Goal: Task Accomplishment & Management: Complete application form

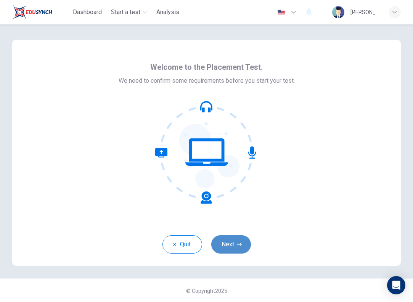
click at [234, 245] on button "Next" at bounding box center [231, 244] width 40 height 18
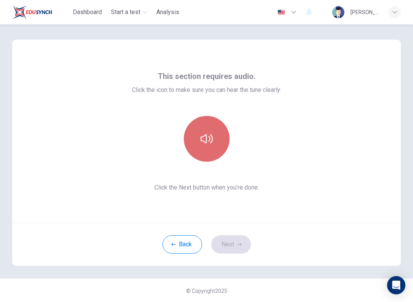
click at [213, 144] on button "button" at bounding box center [207, 139] width 46 height 46
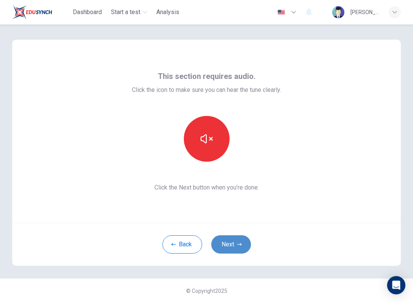
click at [231, 243] on button "Next" at bounding box center [231, 244] width 40 height 18
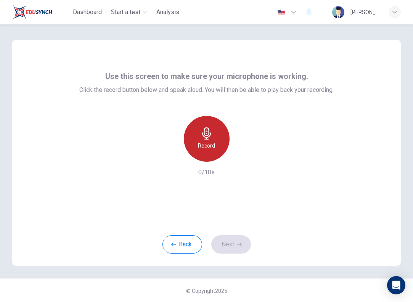
click at [206, 144] on h6 "Record" at bounding box center [206, 145] width 17 height 9
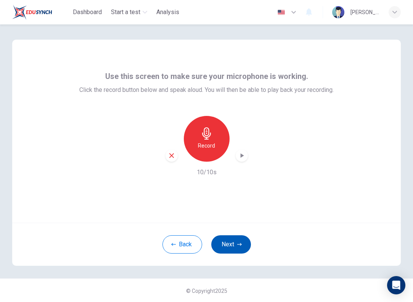
click at [230, 245] on button "Next" at bounding box center [231, 244] width 40 height 18
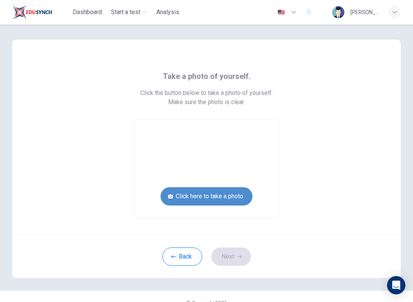
click at [238, 196] on button "Click here to take a photo" at bounding box center [206, 196] width 92 height 18
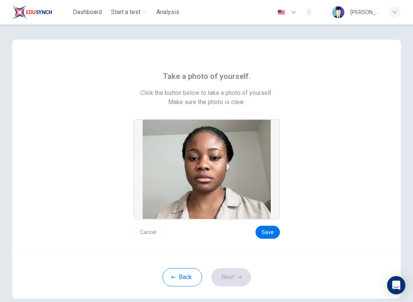
click at [155, 228] on button "Cancel" at bounding box center [147, 232] width 29 height 13
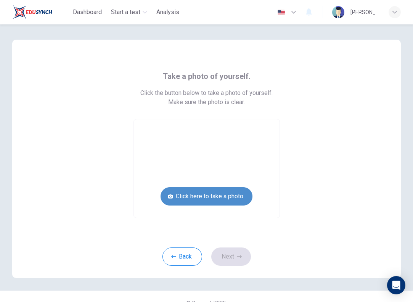
click at [184, 196] on button "Click here to take a photo" at bounding box center [206, 196] width 92 height 18
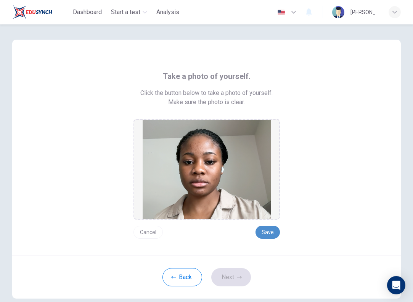
click at [262, 228] on button "Save" at bounding box center [267, 232] width 24 height 13
click at [268, 234] on button "Save" at bounding box center [267, 232] width 24 height 13
click at [237, 275] on icon "button" at bounding box center [239, 277] width 5 height 5
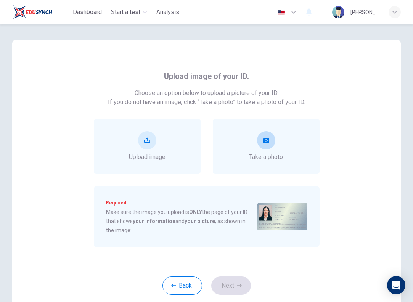
click at [262, 154] on span "Take a photo" at bounding box center [266, 156] width 34 height 9
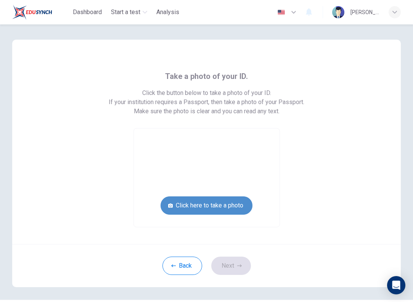
click at [246, 207] on button "Click here to take a photo" at bounding box center [206, 205] width 92 height 18
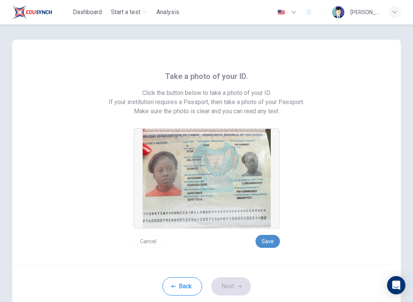
click at [267, 239] on button "Save" at bounding box center [267, 241] width 24 height 13
click at [232, 285] on button "Next" at bounding box center [231, 286] width 40 height 18
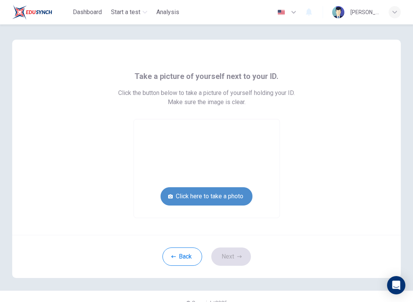
click at [198, 192] on button "Click here to take a photo" at bounding box center [206, 196] width 92 height 18
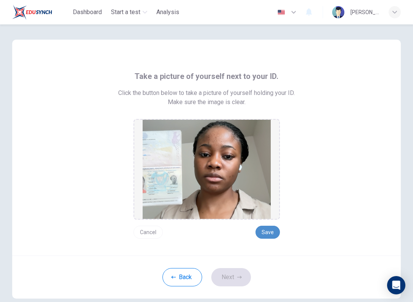
click at [263, 230] on button "Save" at bounding box center [267, 232] width 24 height 13
click at [238, 279] on icon "button" at bounding box center [239, 277] width 5 height 5
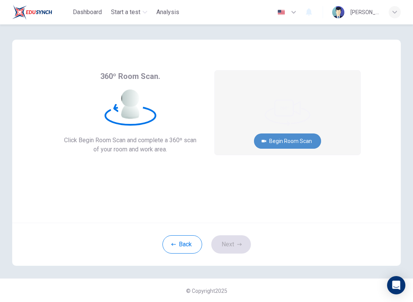
click at [297, 143] on button "Begin Room Scan" at bounding box center [287, 140] width 67 height 15
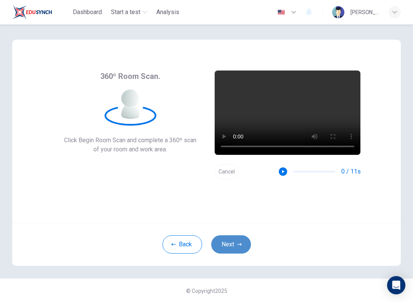
click at [229, 247] on button "Next" at bounding box center [231, 244] width 40 height 18
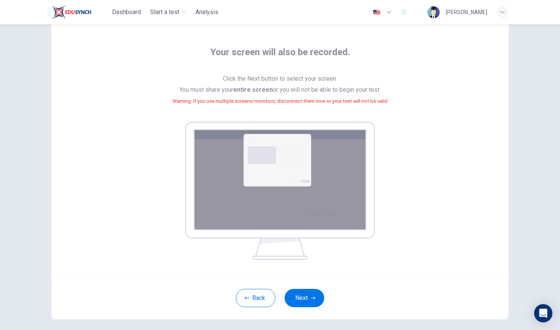
scroll to position [24, 0]
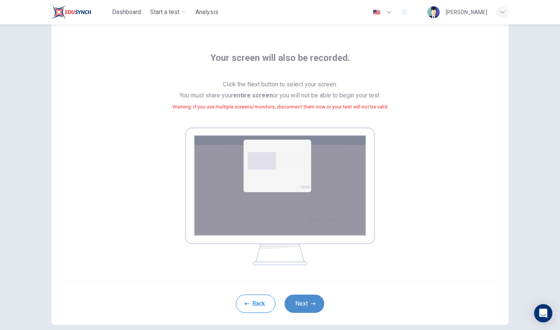
click at [312, 301] on icon "button" at bounding box center [313, 304] width 5 height 5
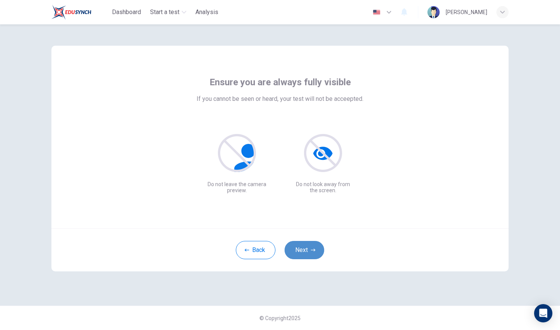
click at [309, 247] on button "Next" at bounding box center [305, 250] width 40 height 18
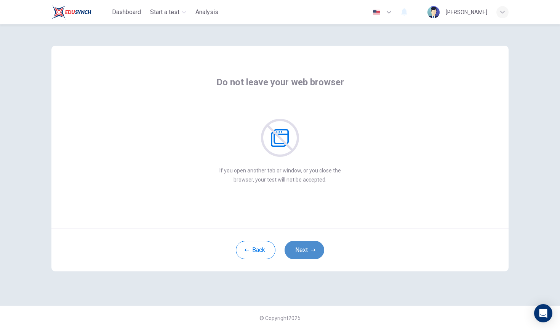
click at [309, 247] on button "Next" at bounding box center [305, 250] width 40 height 18
click at [307, 253] on button "Next" at bounding box center [305, 250] width 40 height 18
click at [308, 252] on button "Next" at bounding box center [305, 250] width 40 height 18
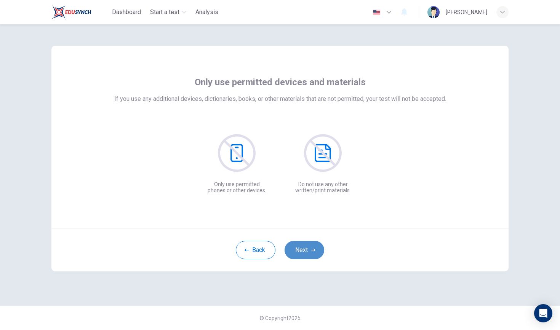
click at [308, 252] on button "Next" at bounding box center [305, 250] width 40 height 18
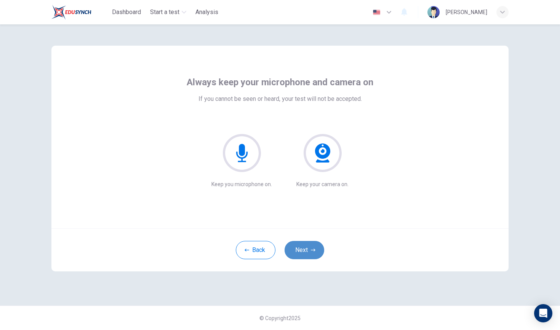
click at [309, 252] on button "Next" at bounding box center [305, 250] width 40 height 18
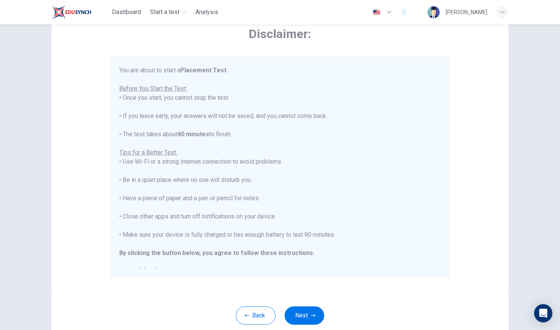
scroll to position [50, 0]
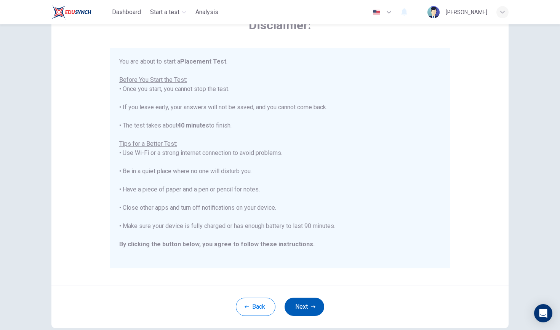
click at [306, 301] on button "Next" at bounding box center [305, 307] width 40 height 18
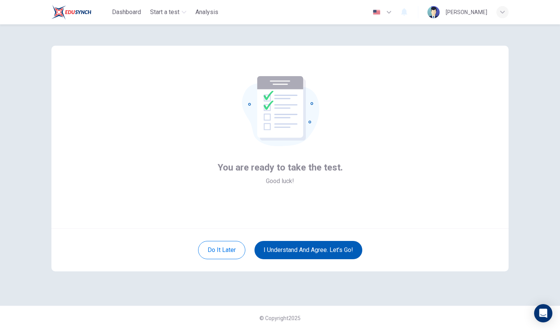
scroll to position [0, 0]
click at [324, 253] on button "I understand and agree. Let’s go!" at bounding box center [309, 250] width 108 height 18
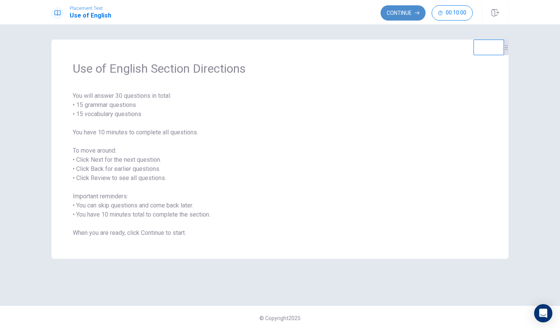
click at [407, 9] on button "Continue" at bounding box center [403, 12] width 45 height 15
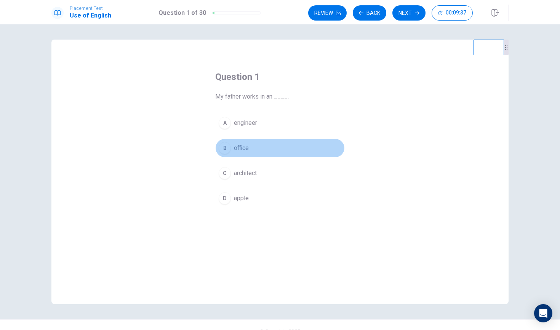
click at [245, 147] on span "office" at bounding box center [241, 148] width 15 height 9
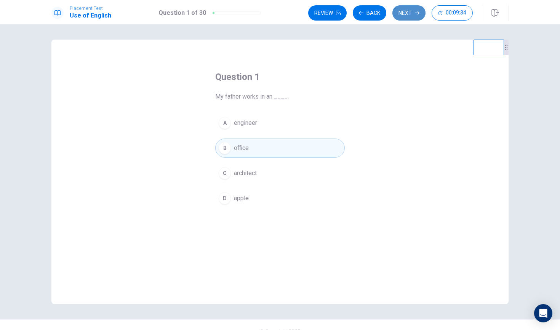
click at [412, 12] on button "Next" at bounding box center [409, 12] width 33 height 15
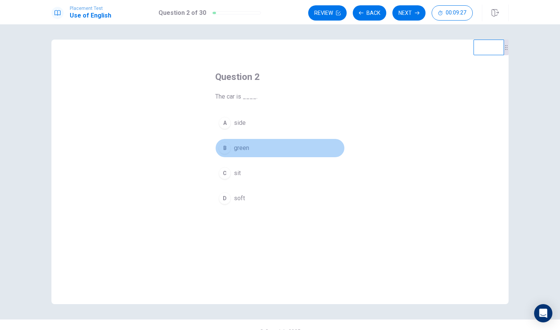
click at [239, 150] on span "green" at bounding box center [241, 148] width 15 height 9
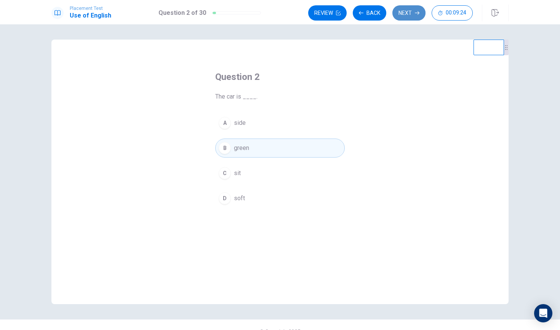
click at [412, 13] on button "Next" at bounding box center [409, 12] width 33 height 15
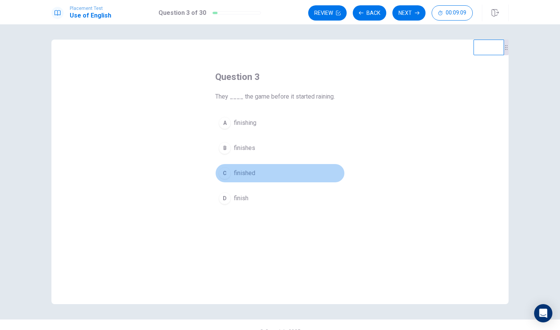
click at [248, 172] on span "finished" at bounding box center [244, 173] width 21 height 9
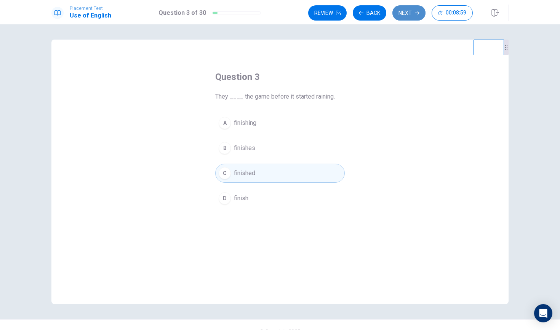
click at [410, 12] on button "Next" at bounding box center [409, 12] width 33 height 15
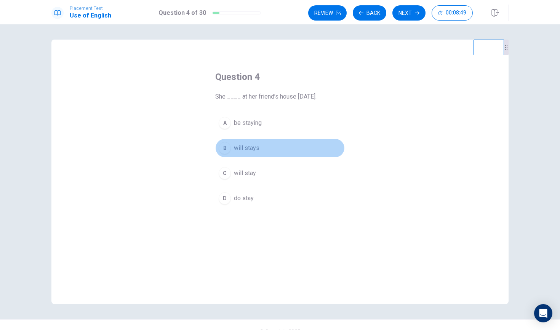
click at [261, 149] on button "B will stays" at bounding box center [280, 148] width 130 height 19
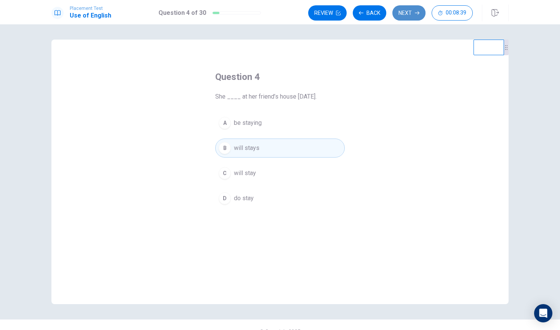
click at [412, 16] on button "Next" at bounding box center [409, 12] width 33 height 15
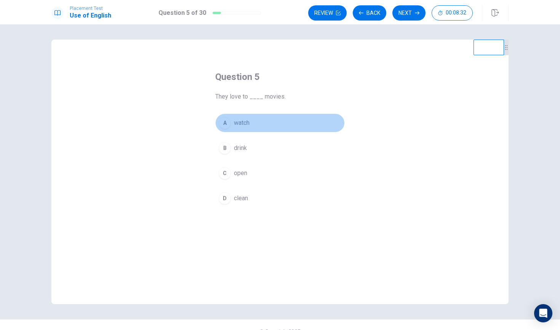
click at [251, 122] on button "A watch" at bounding box center [280, 123] width 130 height 19
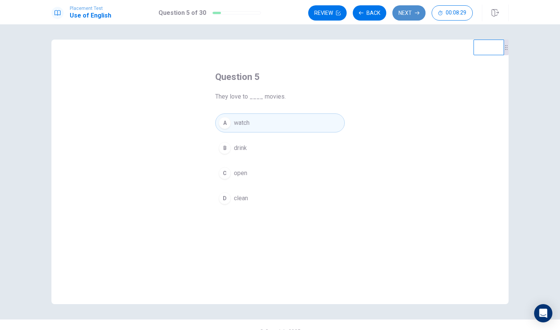
click at [412, 13] on button "Next" at bounding box center [409, 12] width 33 height 15
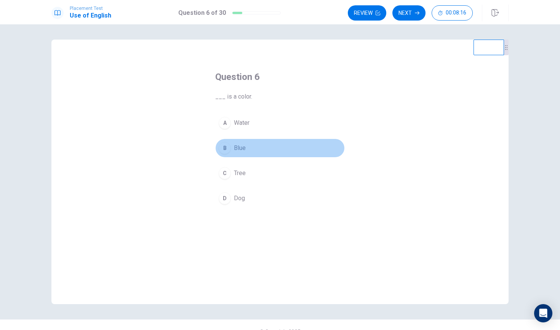
click at [243, 147] on span "Blue" at bounding box center [240, 148] width 12 height 9
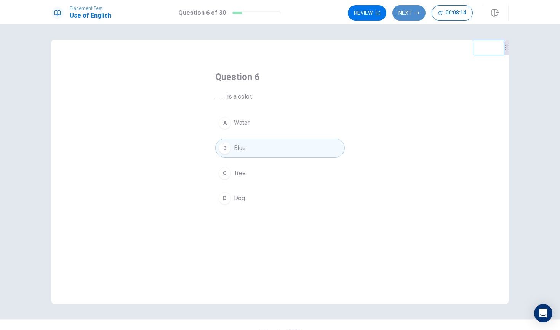
click at [412, 11] on icon "button" at bounding box center [417, 13] width 5 height 5
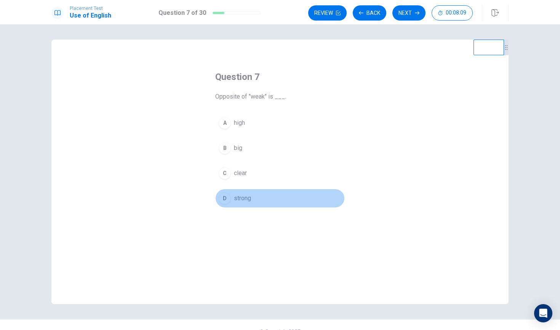
click at [243, 200] on span "strong" at bounding box center [242, 198] width 17 height 9
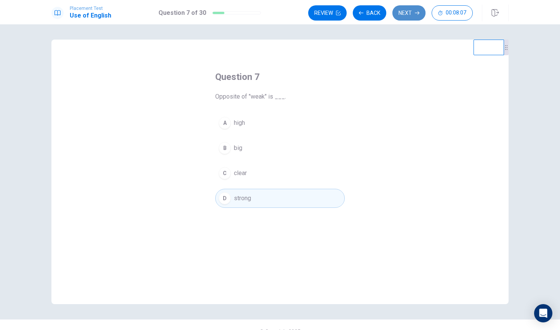
click at [412, 15] on button "Next" at bounding box center [409, 12] width 33 height 15
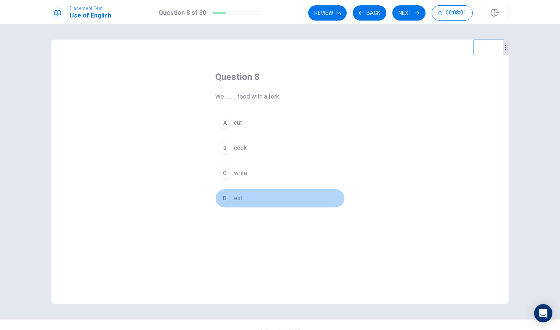
click at [243, 197] on button "D eat" at bounding box center [280, 198] width 130 height 19
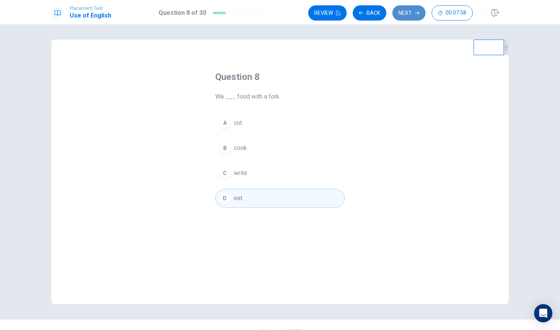
click at [412, 13] on icon "button" at bounding box center [417, 12] width 5 height 3
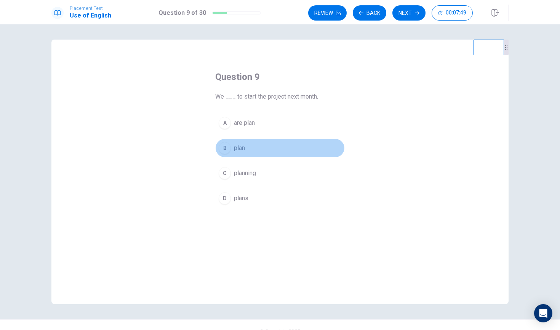
click at [269, 148] on button "B plan" at bounding box center [280, 148] width 130 height 19
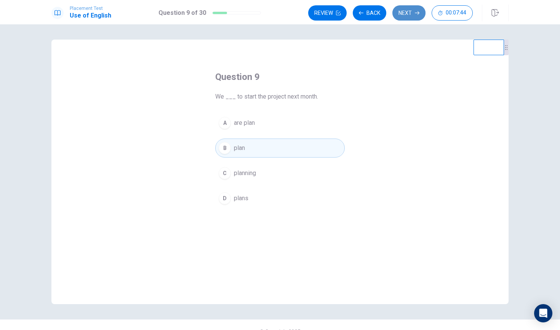
click at [412, 11] on button "Next" at bounding box center [409, 12] width 33 height 15
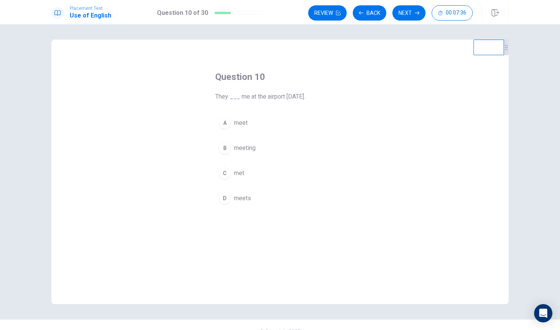
click at [255, 173] on button "C met" at bounding box center [280, 173] width 130 height 19
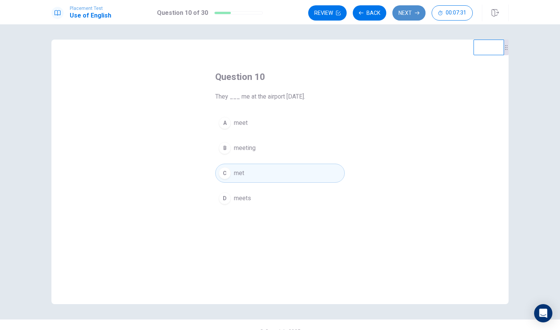
click at [412, 11] on button "Next" at bounding box center [409, 12] width 33 height 15
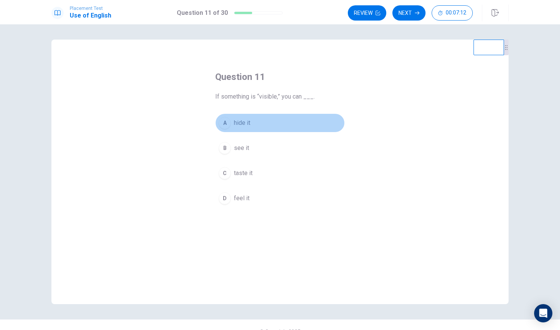
click at [256, 122] on button "A hide it" at bounding box center [280, 123] width 130 height 19
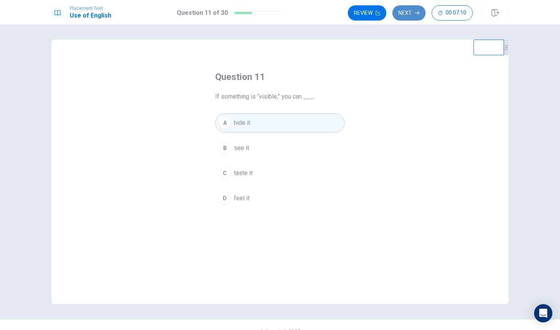
click at [412, 13] on icon "button" at bounding box center [417, 12] width 5 height 3
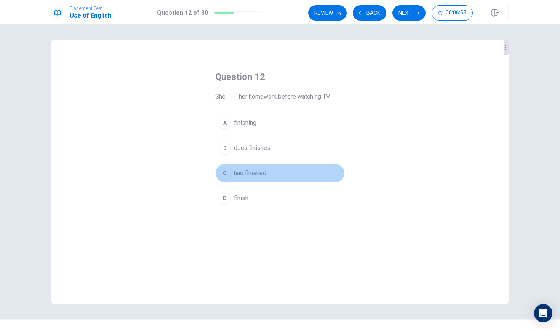
click at [268, 173] on button "C had finished" at bounding box center [280, 173] width 130 height 19
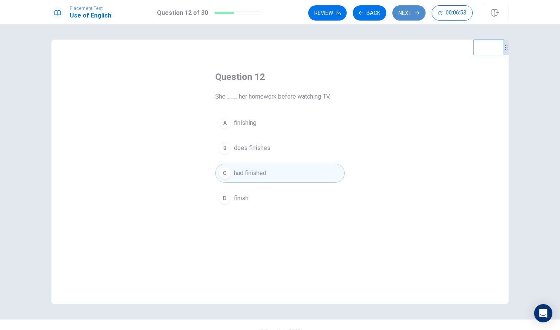
click at [412, 14] on button "Next" at bounding box center [409, 12] width 33 height 15
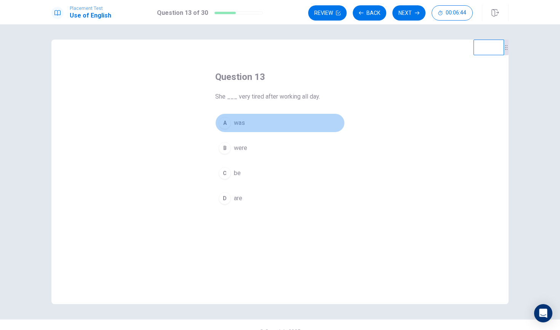
click at [245, 123] on button "A was" at bounding box center [280, 123] width 130 height 19
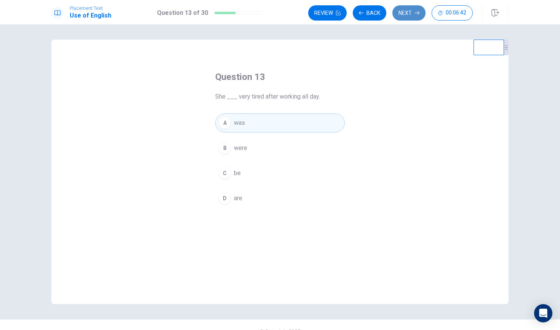
click at [412, 13] on button "Next" at bounding box center [409, 12] width 33 height 15
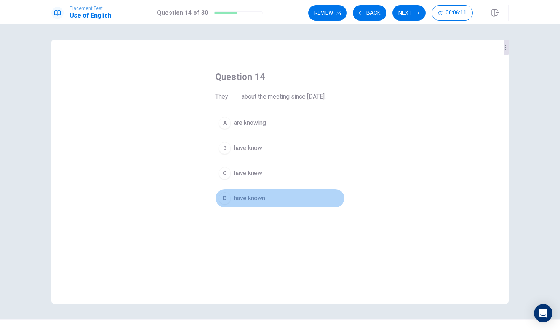
click at [262, 199] on span "have known" at bounding box center [249, 198] width 31 height 9
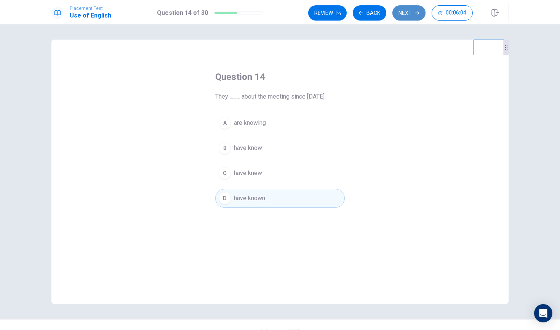
click at [412, 12] on button "Next" at bounding box center [409, 12] width 33 height 15
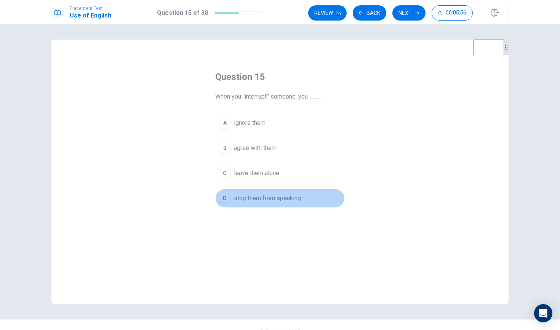
click at [299, 198] on span "stop them from speaking" at bounding box center [267, 198] width 67 height 9
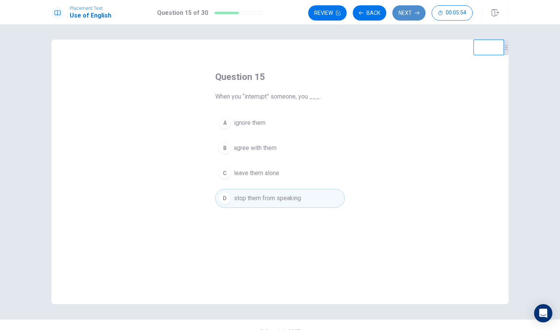
click at [412, 13] on button "Next" at bounding box center [409, 12] width 33 height 15
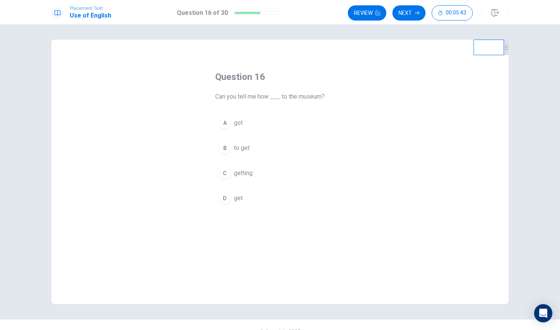
click at [250, 149] on button "B to get" at bounding box center [280, 148] width 130 height 19
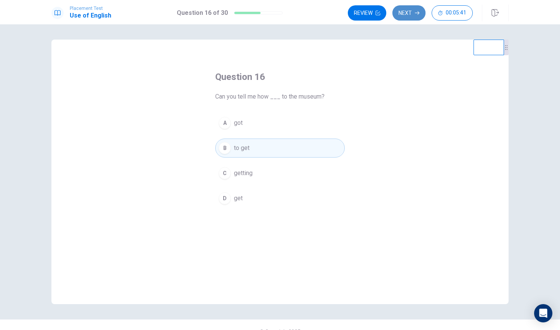
click at [409, 13] on button "Next" at bounding box center [409, 12] width 33 height 15
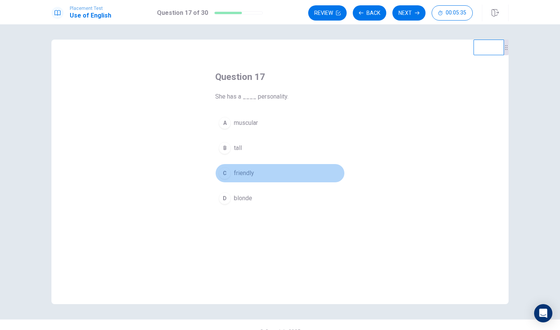
click at [252, 172] on span "friendly" at bounding box center [244, 173] width 20 height 9
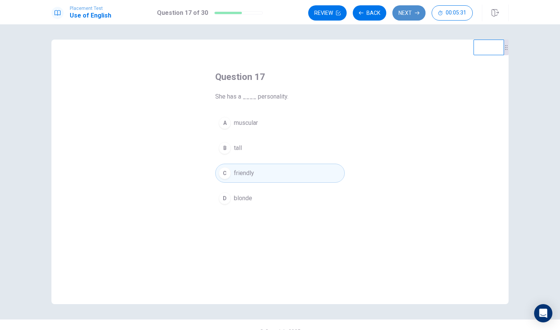
click at [412, 11] on button "Next" at bounding box center [409, 12] width 33 height 15
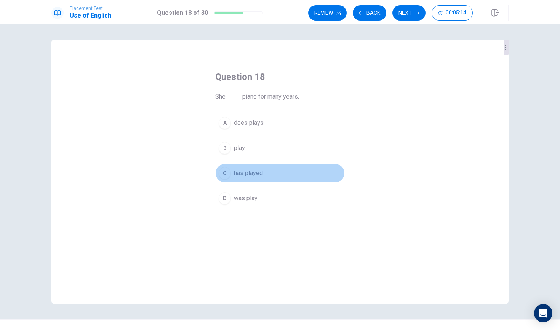
click at [267, 176] on button "C has played" at bounding box center [280, 173] width 130 height 19
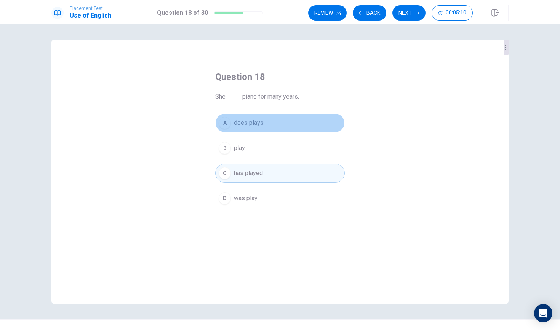
click at [277, 122] on button "A does plays" at bounding box center [280, 123] width 130 height 19
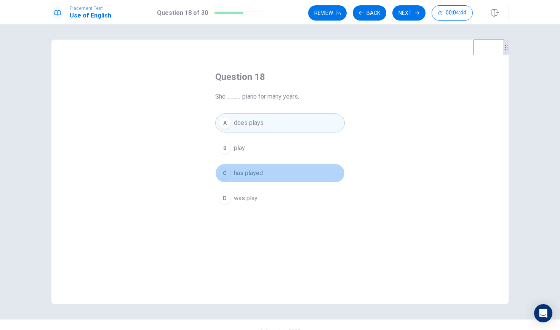
click at [289, 172] on button "C has played" at bounding box center [280, 173] width 130 height 19
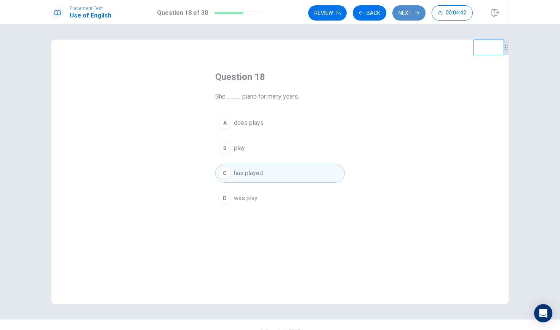
click at [406, 16] on button "Next" at bounding box center [409, 12] width 33 height 15
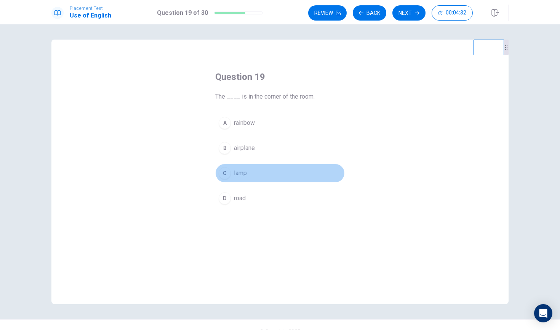
click at [258, 173] on button "C lamp" at bounding box center [280, 173] width 130 height 19
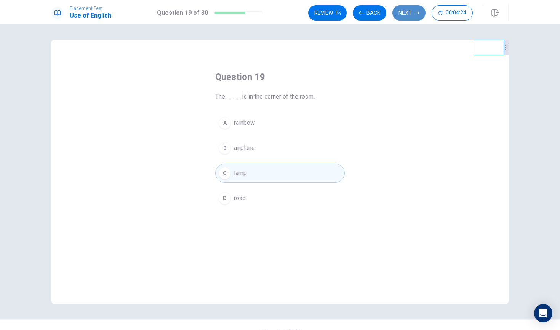
click at [410, 16] on button "Next" at bounding box center [409, 12] width 33 height 15
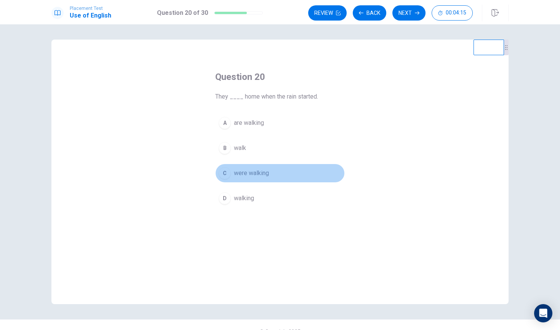
click at [264, 172] on span "were walking" at bounding box center [251, 173] width 35 height 9
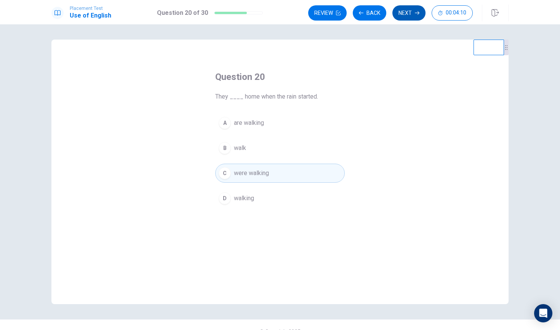
click at [412, 12] on button "Next" at bounding box center [409, 12] width 33 height 15
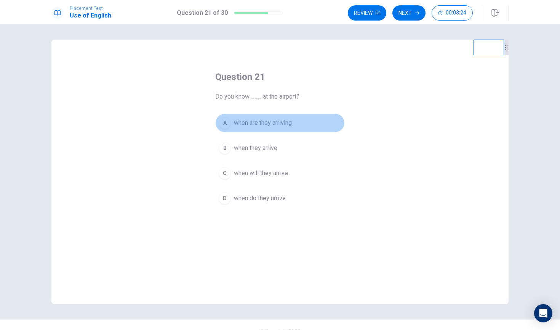
click at [289, 124] on span "when are they arriving" at bounding box center [263, 123] width 58 height 9
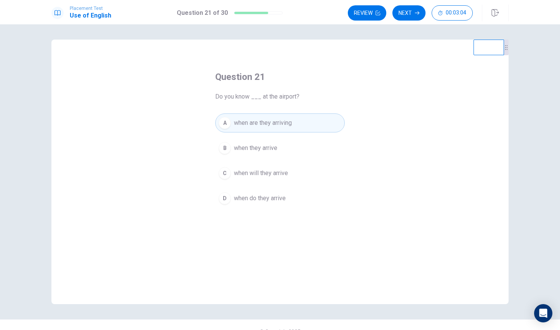
click at [286, 172] on span "when will they arrive" at bounding box center [261, 173] width 54 height 9
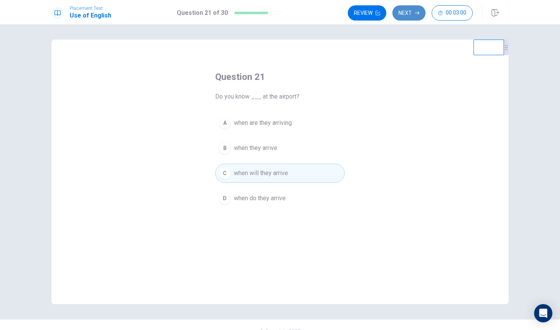
click at [412, 10] on button "Next" at bounding box center [409, 12] width 33 height 15
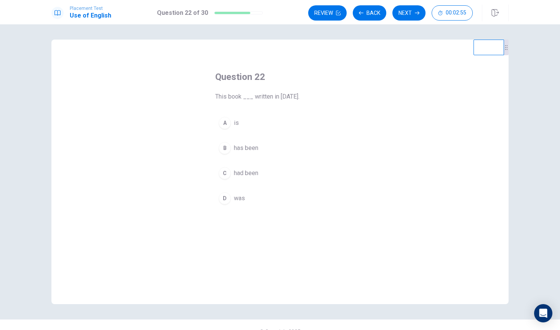
click at [250, 200] on button "D was" at bounding box center [280, 198] width 130 height 19
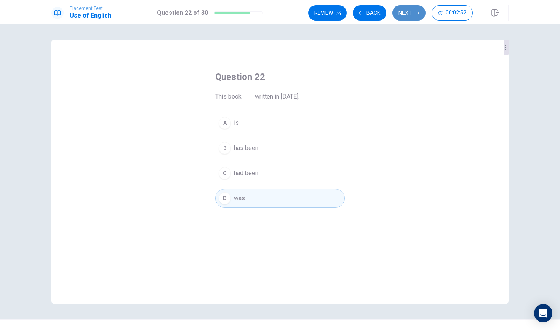
click at [407, 16] on button "Next" at bounding box center [409, 12] width 33 height 15
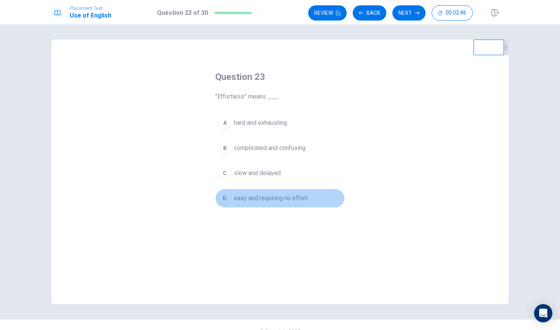
click at [304, 199] on span "easy and requiring no effort" at bounding box center [271, 198] width 74 height 9
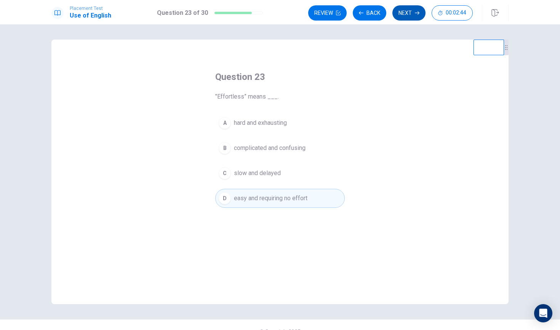
click at [412, 10] on button "Next" at bounding box center [409, 12] width 33 height 15
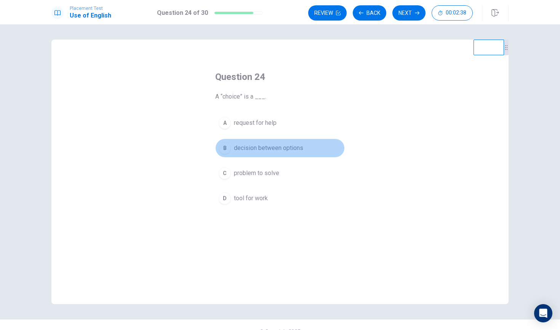
click at [301, 150] on span "decision between options" at bounding box center [268, 148] width 69 height 9
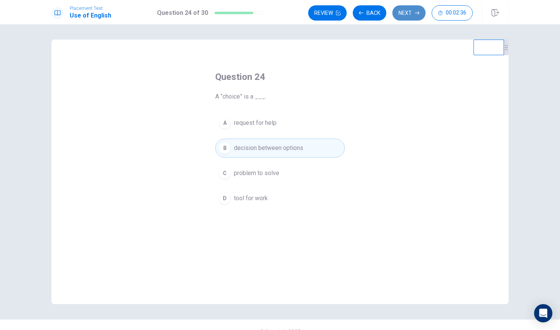
click at [405, 13] on button "Next" at bounding box center [409, 12] width 33 height 15
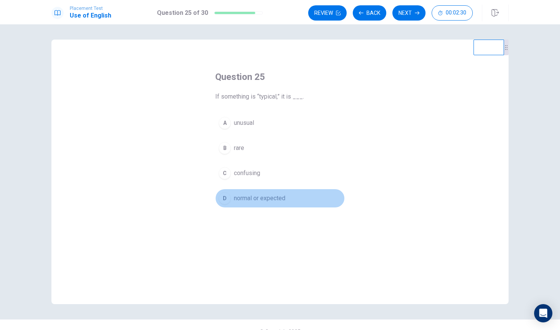
click at [270, 196] on span "normal or expected" at bounding box center [259, 198] width 51 height 9
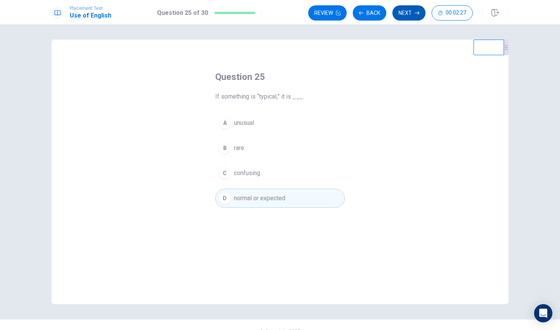
click at [406, 13] on button "Next" at bounding box center [409, 12] width 33 height 15
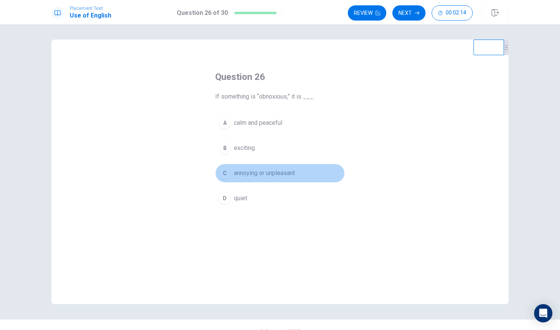
click at [295, 173] on span "annoying or unpleasant" at bounding box center [264, 173] width 61 height 9
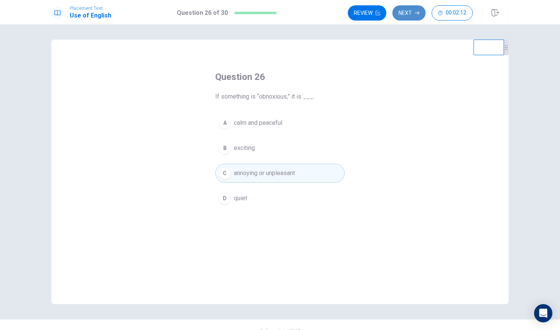
click at [412, 13] on button "Next" at bounding box center [409, 12] width 33 height 15
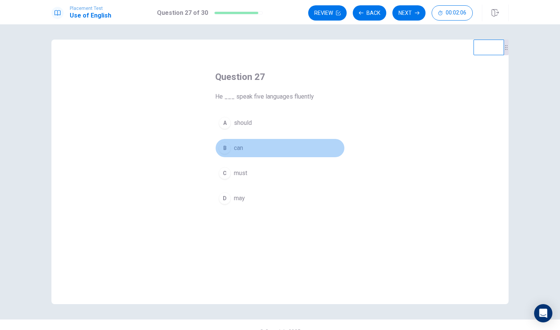
click at [256, 147] on button "B can" at bounding box center [280, 148] width 130 height 19
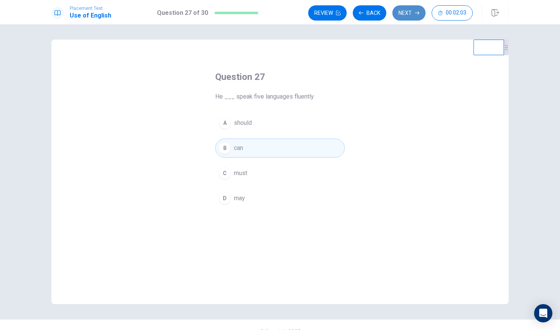
click at [409, 13] on button "Next" at bounding box center [409, 12] width 33 height 15
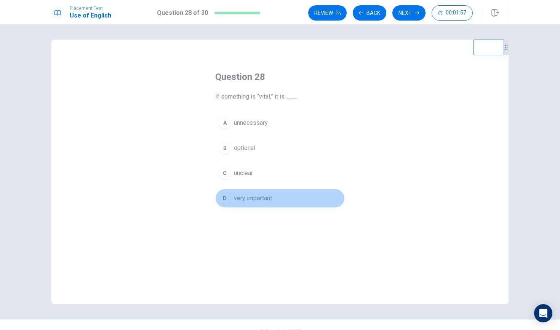
click at [274, 199] on button "D very important" at bounding box center [280, 198] width 130 height 19
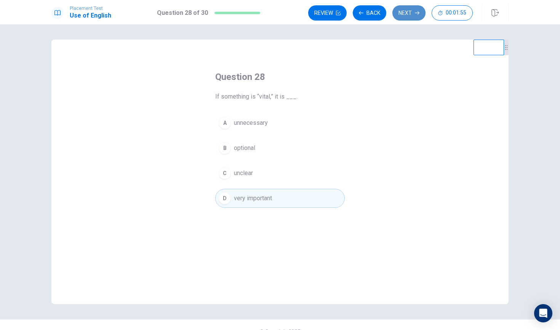
click at [404, 14] on button "Next" at bounding box center [409, 12] width 33 height 15
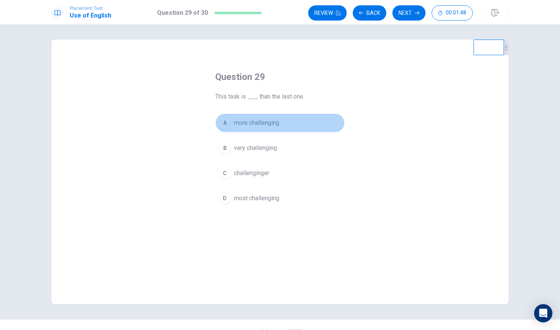
click at [282, 121] on button "A more challenging" at bounding box center [280, 123] width 130 height 19
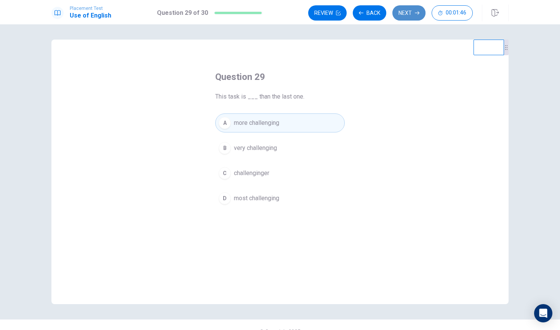
click at [412, 14] on button "Next" at bounding box center [409, 12] width 33 height 15
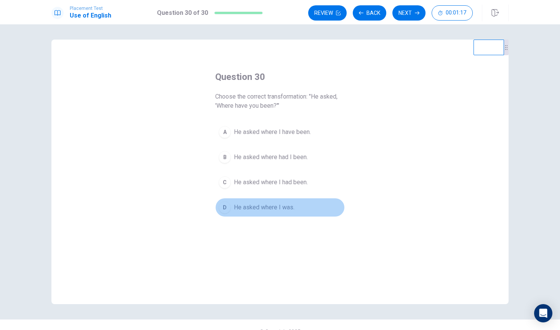
click at [292, 207] on span "He asked where I was." at bounding box center [264, 207] width 61 height 9
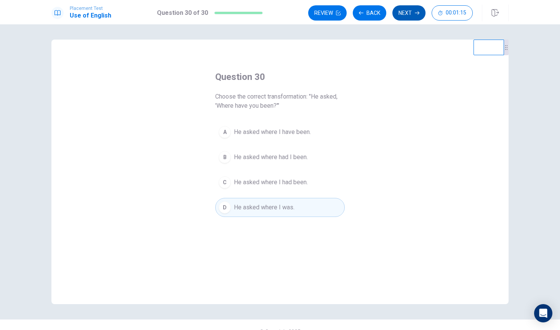
click at [412, 13] on button "Next" at bounding box center [409, 12] width 33 height 15
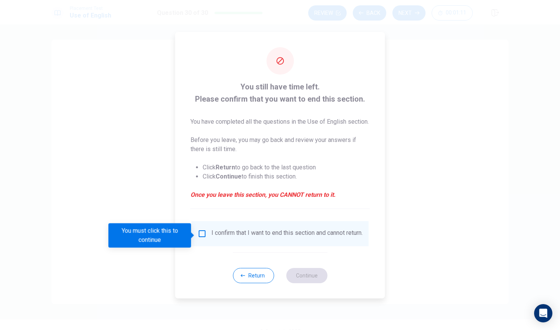
click at [202, 238] on input "You must click this to continue" at bounding box center [202, 233] width 9 height 9
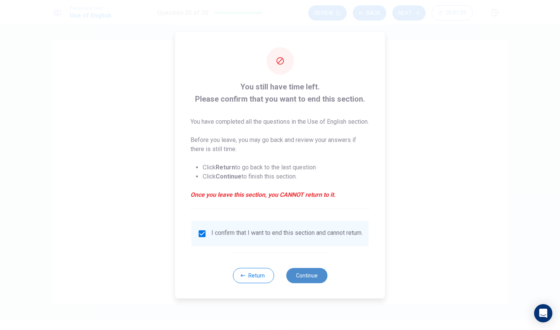
click at [307, 282] on button "Continue" at bounding box center [306, 275] width 41 height 15
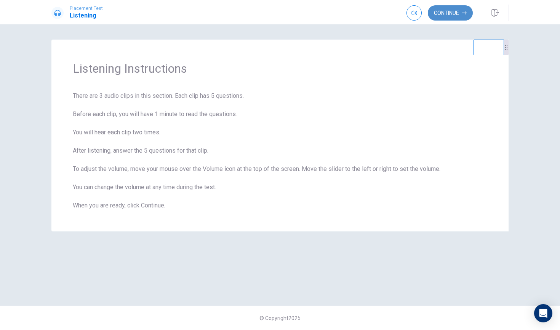
click at [412, 13] on button "Continue" at bounding box center [450, 12] width 45 height 15
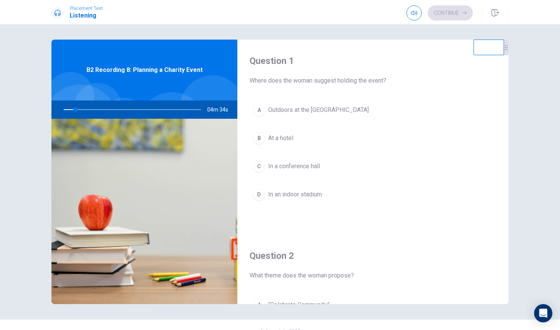
click at [412, 51] on div "Question 1 Where does the woman suggest holding the event? A Outdoors at the [G…" at bounding box center [372, 137] width 271 height 195
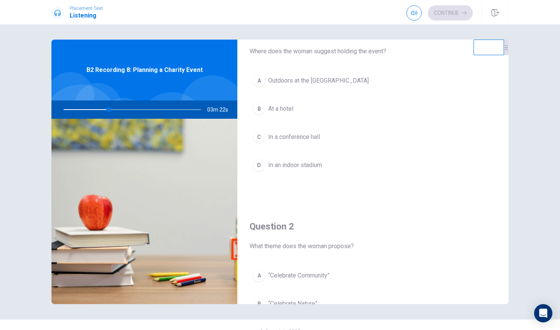
scroll to position [24, 0]
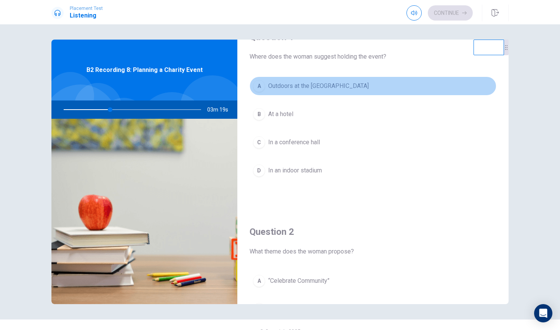
click at [314, 87] on span "Outdoors at the [GEOGRAPHIC_DATA]" at bounding box center [318, 86] width 101 height 9
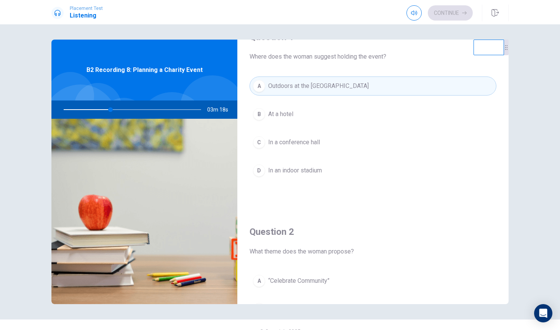
type input "34"
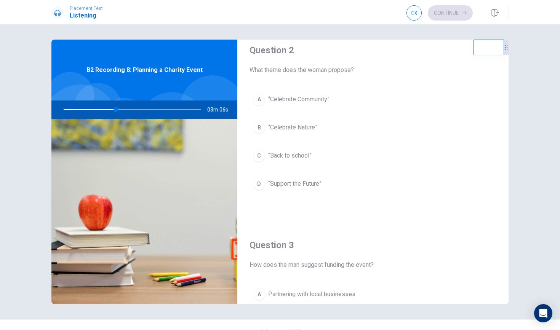
scroll to position [204, 0]
click at [313, 100] on span "“Celebrate Community”" at bounding box center [298, 100] width 61 height 9
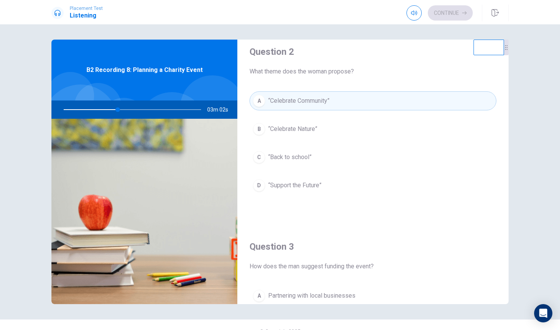
type input "40"
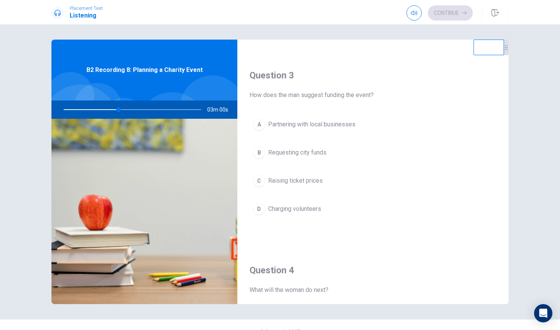
scroll to position [384, 0]
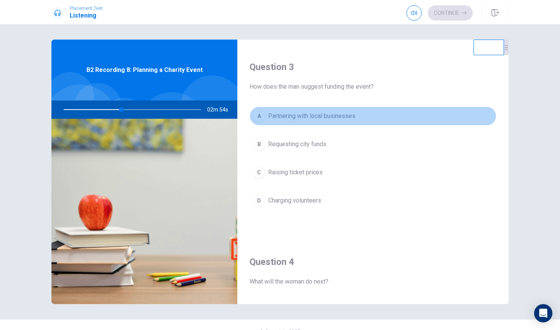
click at [319, 114] on span "Partnering with local businesses" at bounding box center [311, 116] width 87 height 9
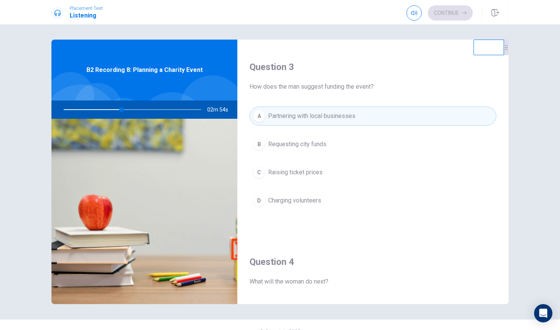
type input "42"
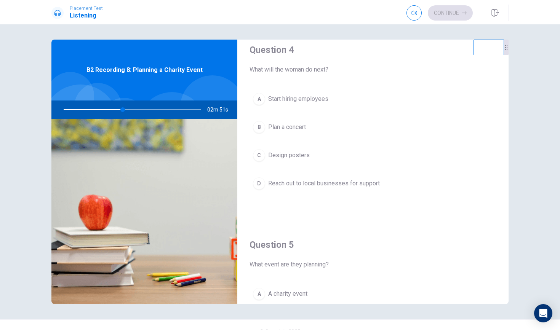
scroll to position [598, 0]
click at [333, 182] on span "Reach out to local businesses for support" at bounding box center [324, 182] width 112 height 9
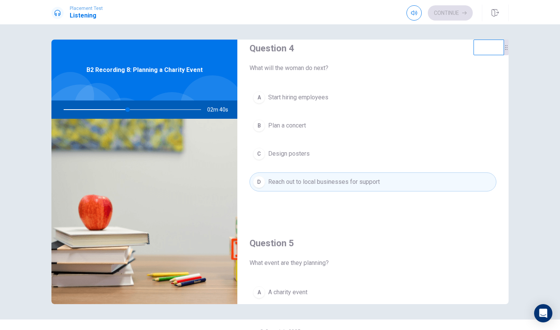
type input "47"
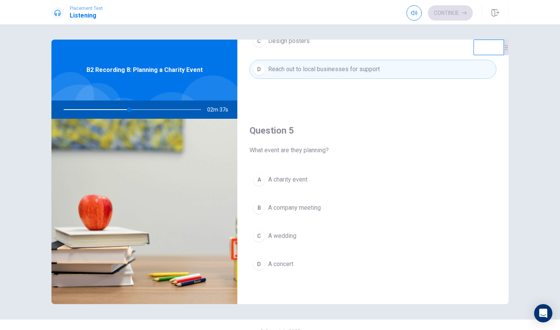
scroll to position [711, 0]
click at [317, 181] on button "A A charity event" at bounding box center [373, 179] width 247 height 19
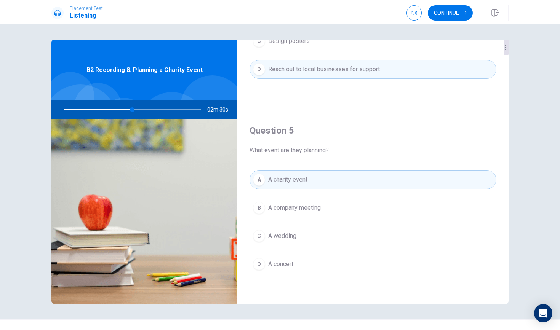
type input "50"
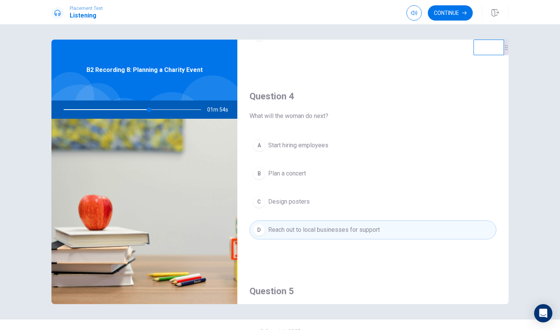
scroll to position [555, 0]
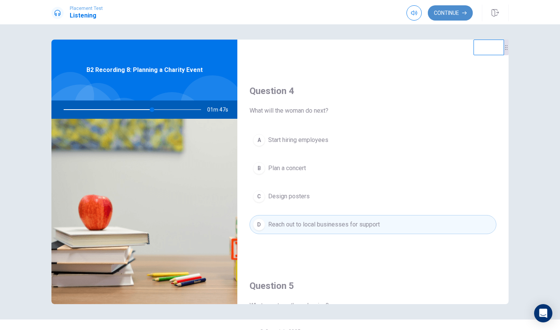
click at [412, 11] on button "Continue" at bounding box center [450, 12] width 45 height 15
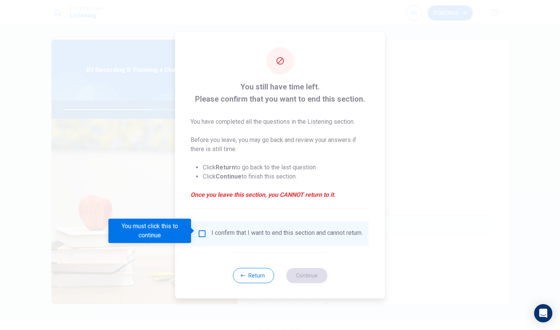
click at [201, 231] on input "You must click this to continue" at bounding box center [202, 233] width 9 height 9
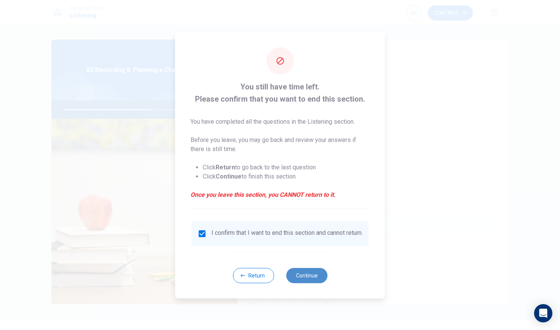
click at [316, 279] on button "Continue" at bounding box center [306, 275] width 41 height 15
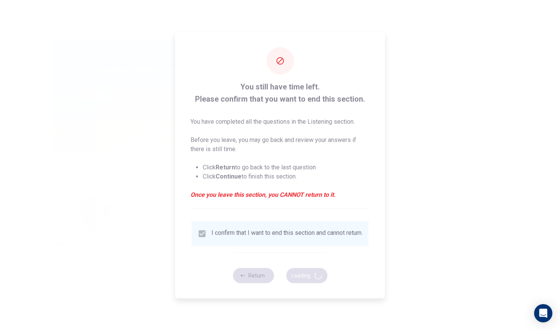
type input "66"
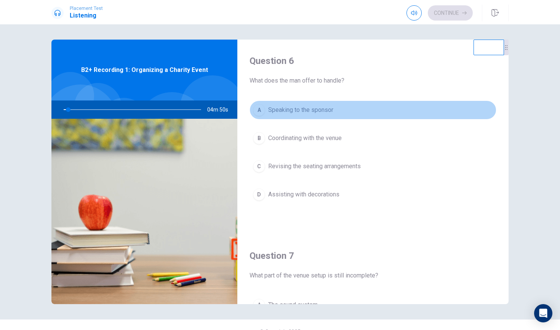
click at [412, 118] on button "A Speaking to the sponsor" at bounding box center [373, 110] width 247 height 19
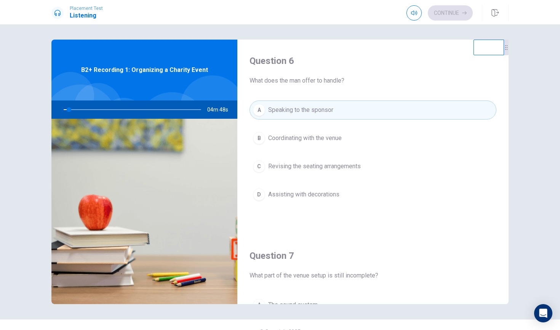
click at [412, 75] on div "Question 6 What does the man offer to handle?" at bounding box center [373, 70] width 247 height 30
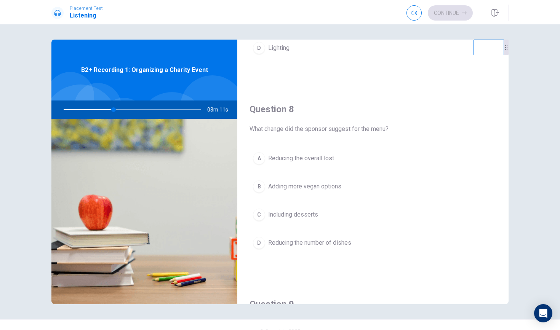
scroll to position [347, 0]
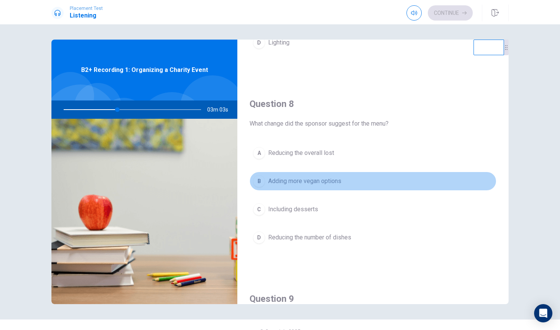
click at [340, 179] on span "Adding more vegan options" at bounding box center [304, 181] width 73 height 9
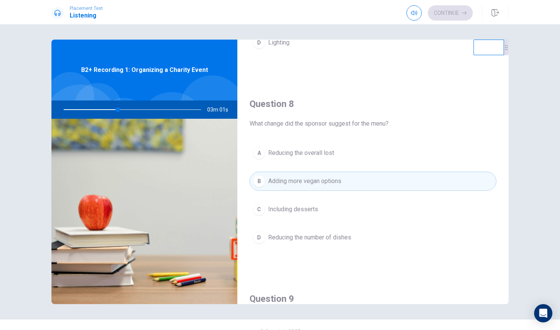
type input "40"
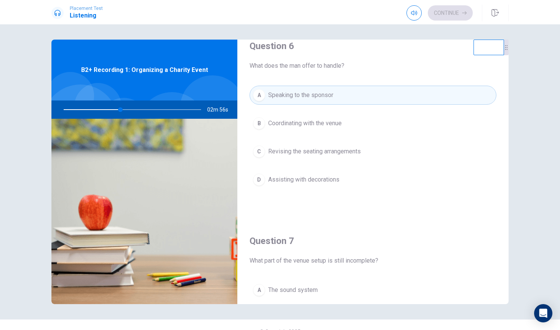
scroll to position [11, 0]
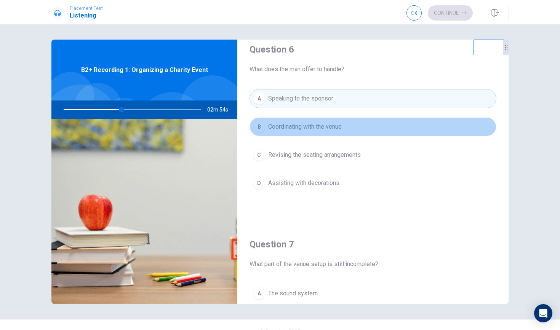
click at [338, 128] on span "Coordinating with the venue" at bounding box center [305, 126] width 74 height 9
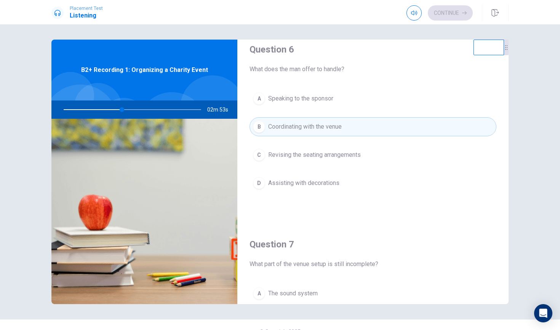
type input "43"
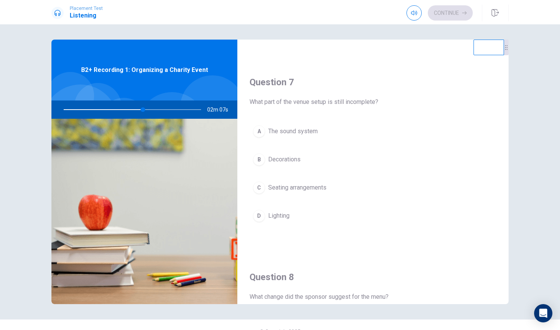
scroll to position [185, 0]
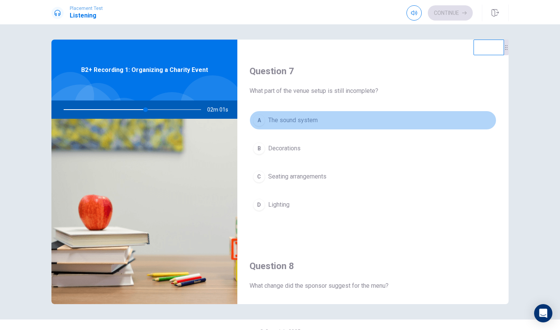
click at [314, 120] on span "The sound system" at bounding box center [293, 120] width 50 height 9
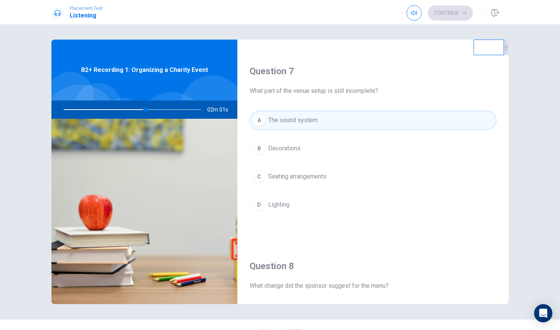
type input "60"
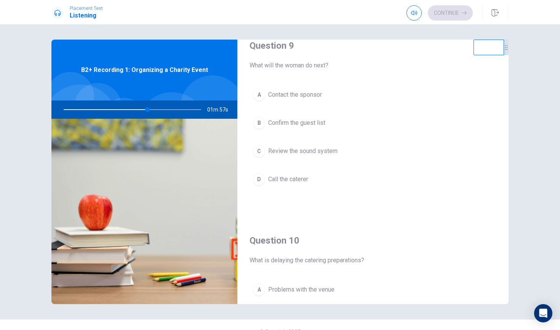
scroll to position [604, 0]
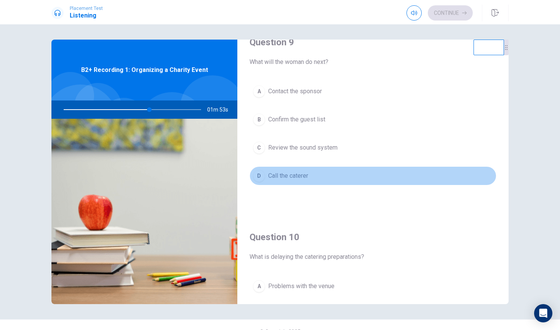
click at [309, 174] on button "D Call the caterer" at bounding box center [373, 176] width 247 height 19
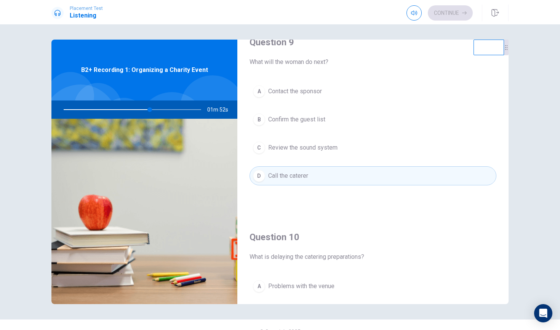
type input "63"
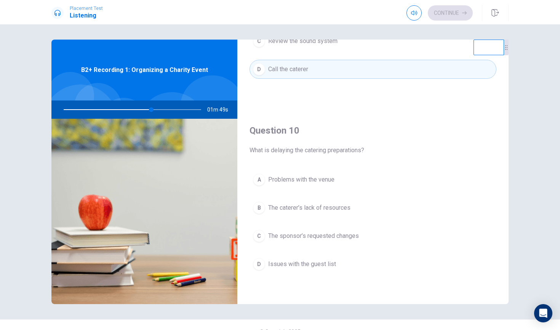
scroll to position [711, 0]
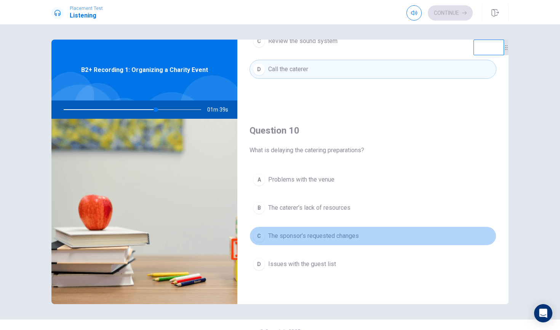
click at [353, 239] on span "The sponsor’s requested changes" at bounding box center [313, 236] width 91 height 9
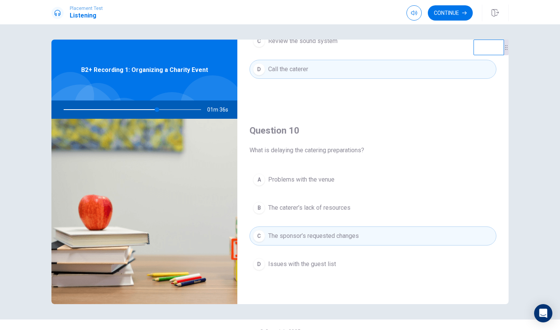
type input "68"
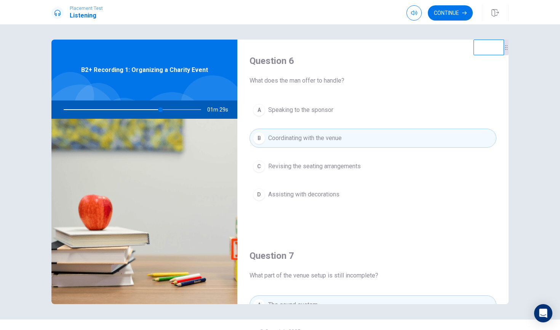
scroll to position [0, 0]
click at [412, 14] on button "Continue" at bounding box center [450, 12] width 45 height 15
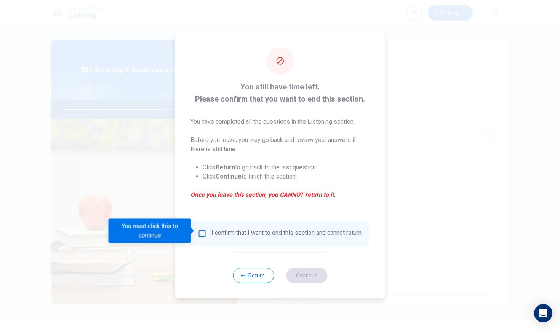
click at [201, 231] on input "You must click this to continue" at bounding box center [202, 233] width 9 height 9
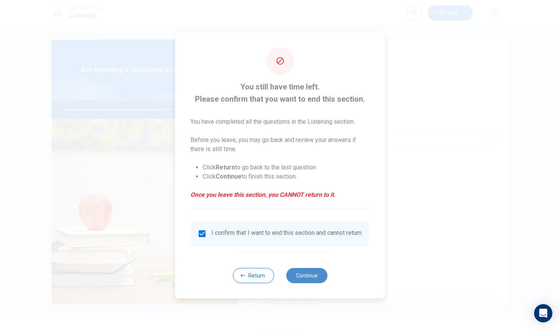
click at [319, 277] on button "Continue" at bounding box center [306, 275] width 41 height 15
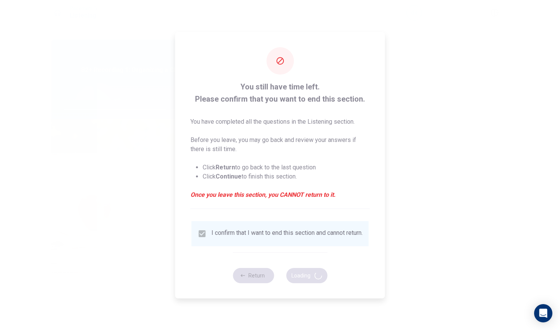
type input "76"
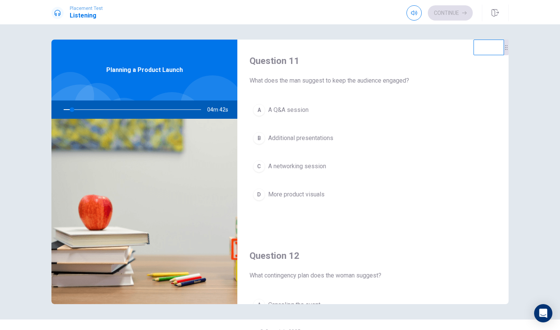
click at [412, 178] on div "A A Q&A session B Additional presentations C A networking session D More produc…" at bounding box center [373, 160] width 247 height 119
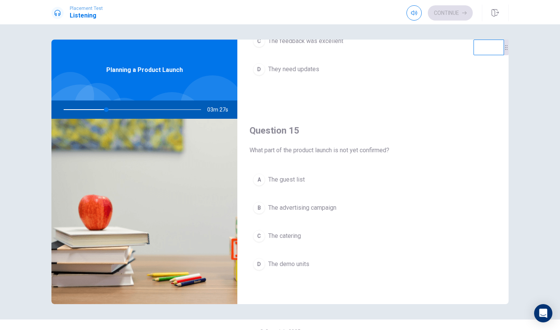
scroll to position [711, 0]
click at [311, 178] on button "A The guest list" at bounding box center [373, 179] width 247 height 19
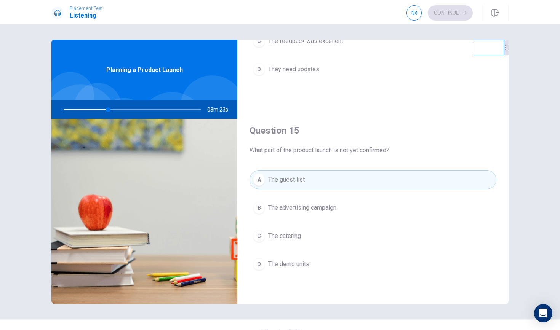
type input "33"
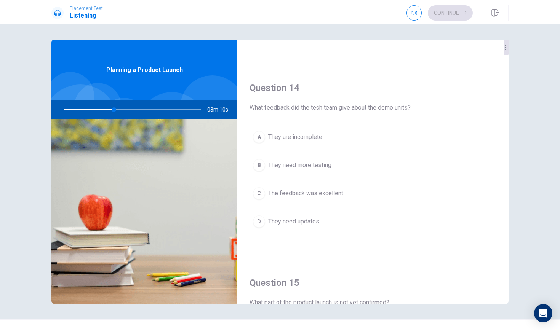
scroll to position [560, 0]
click at [342, 192] on span "The feedback was excellent" at bounding box center [305, 192] width 75 height 9
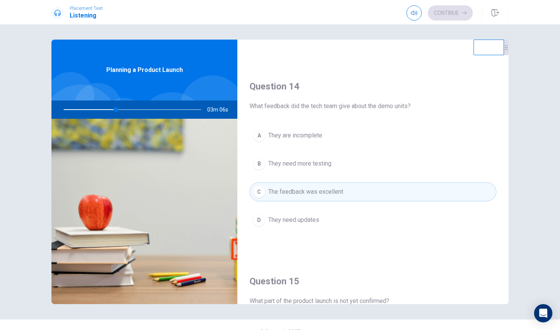
type input "38"
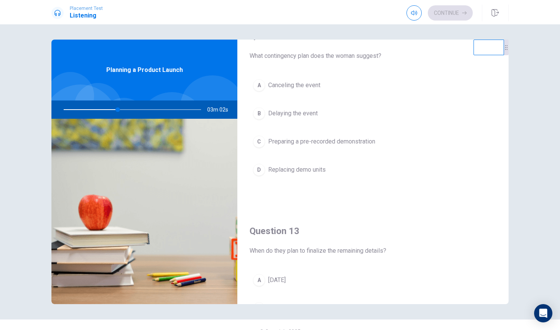
scroll to position [208, 0]
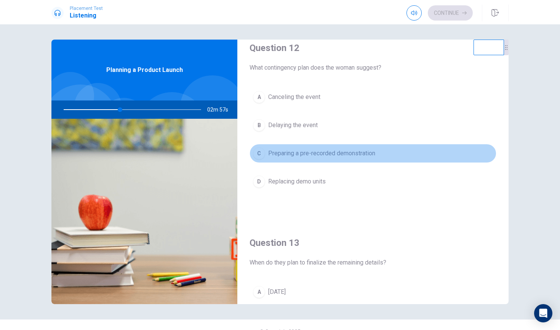
click at [372, 155] on span "Preparing a pre-recorded demonstration" at bounding box center [321, 153] width 107 height 9
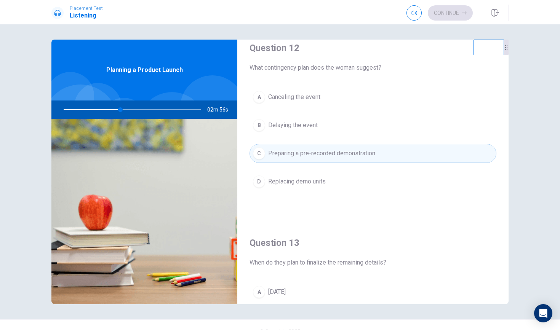
type input "42"
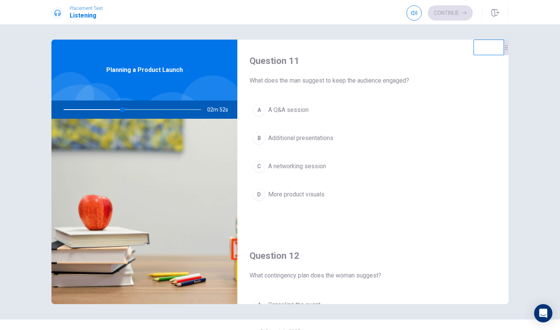
scroll to position [0, 0]
click at [367, 108] on button "A A Q&A session" at bounding box center [373, 110] width 247 height 19
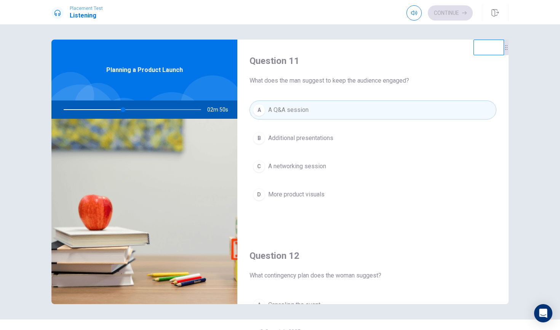
type input "44"
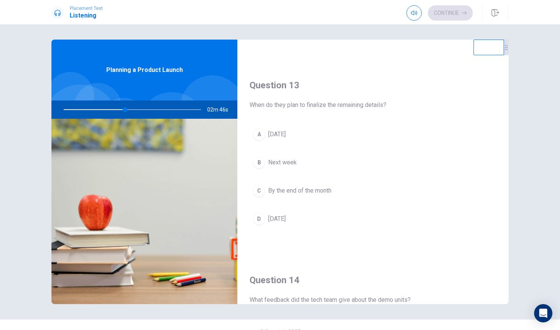
scroll to position [369, 0]
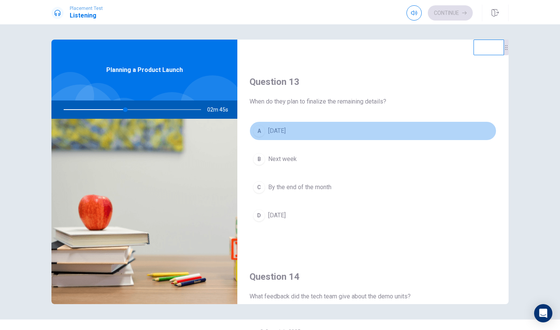
click at [345, 125] on button "A [DATE]" at bounding box center [373, 131] width 247 height 19
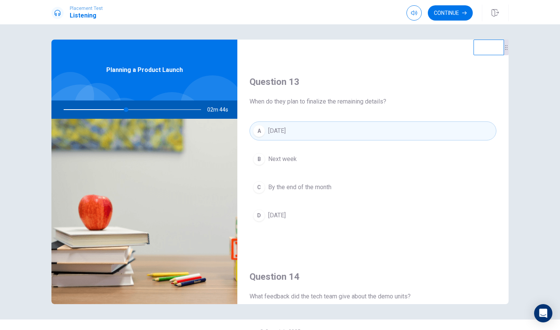
type input "46"
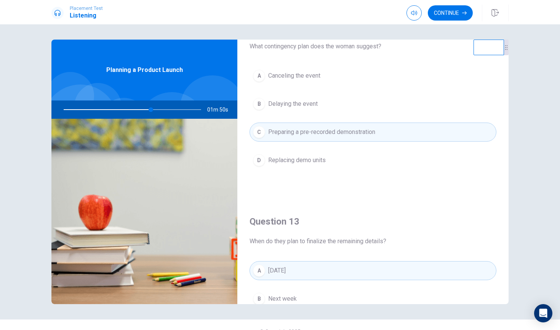
scroll to position [239, 0]
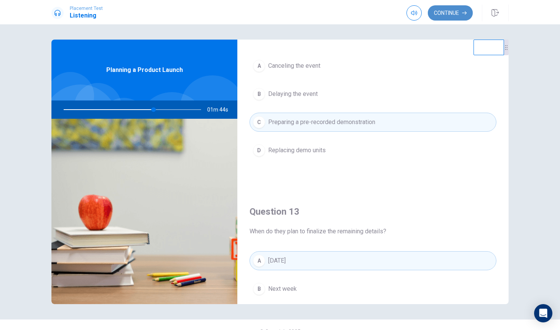
click at [412, 11] on button "Continue" at bounding box center [450, 12] width 45 height 15
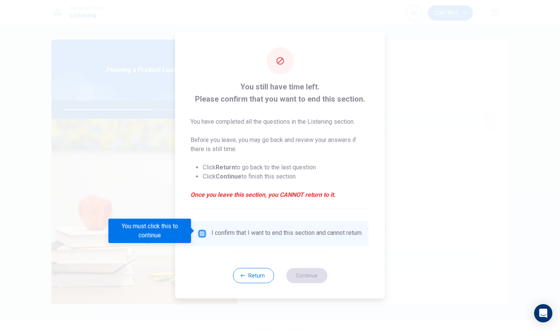
click at [204, 230] on input "You must click this to continue" at bounding box center [202, 233] width 9 height 9
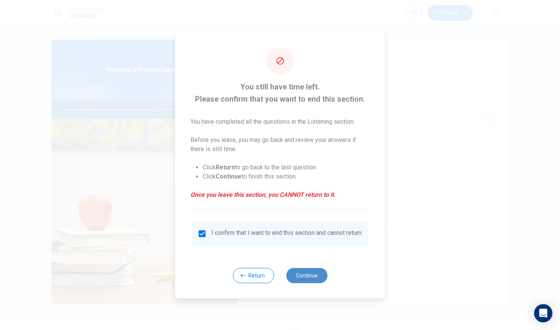
click at [313, 277] on button "Continue" at bounding box center [306, 275] width 41 height 15
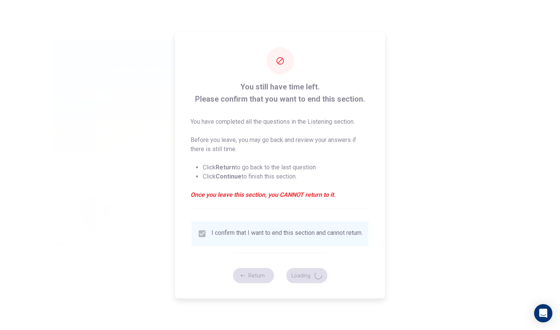
type input "67"
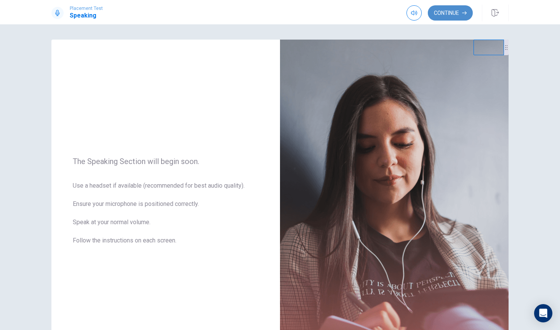
click at [412, 12] on button "Continue" at bounding box center [450, 12] width 45 height 15
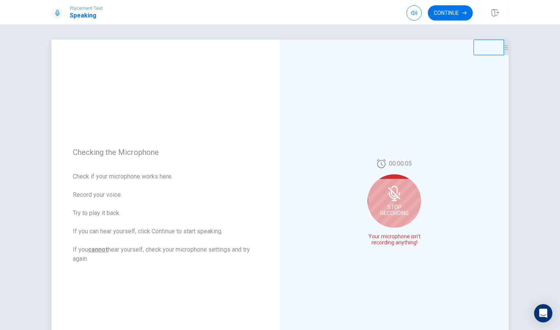
click at [391, 195] on icon at bounding box center [394, 193] width 6 height 7
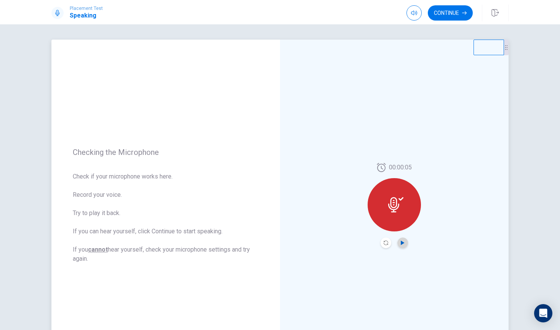
click at [404, 245] on icon "Play Audio" at bounding box center [403, 243] width 5 height 5
click at [396, 205] on icon at bounding box center [395, 204] width 15 height 15
click at [386, 244] on icon "Record Again" at bounding box center [386, 243] width 5 height 5
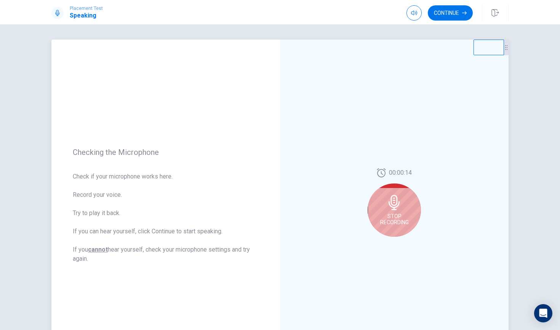
click at [396, 214] on span "Stop Recording" at bounding box center [394, 219] width 29 height 12
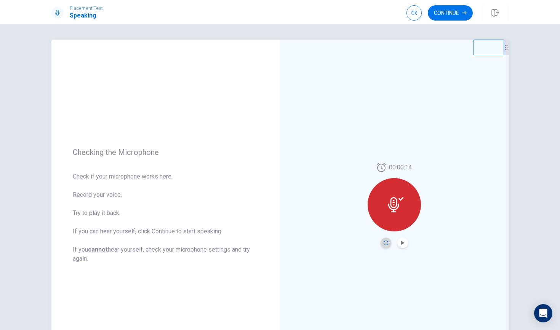
click at [385, 244] on icon "Record Again" at bounding box center [386, 243] width 5 height 5
click at [405, 242] on icon "Play Audio" at bounding box center [403, 243] width 5 height 5
click at [399, 199] on icon at bounding box center [401, 198] width 5 height 3
click at [412, 13] on button "Continue" at bounding box center [450, 12] width 45 height 15
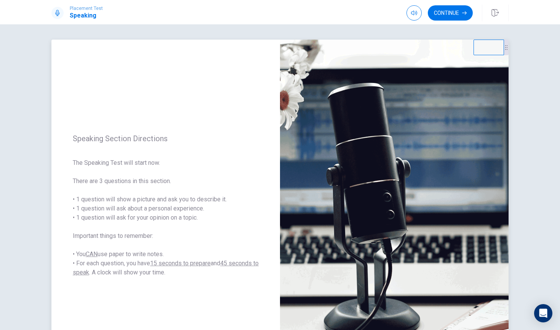
click at [249, 100] on div "Speaking Section Directions The Speaking Test will start now. There are 3 quest…" at bounding box center [165, 206] width 229 height 332
click at [412, 14] on button "Continue" at bounding box center [450, 12] width 45 height 15
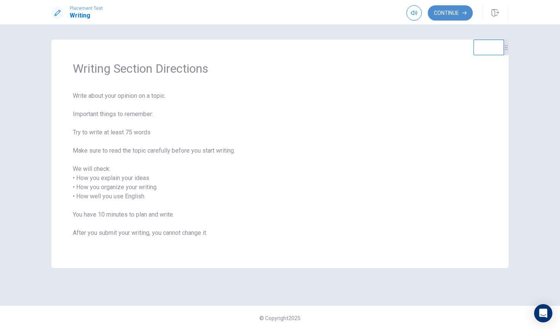
click at [412, 13] on button "Continue" at bounding box center [450, 12] width 45 height 15
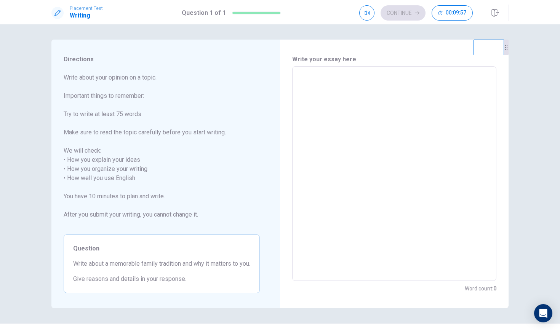
click at [325, 79] on textarea at bounding box center [395, 174] width 194 height 202
type textarea "m"
type textarea "x"
type textarea "my"
type textarea "x"
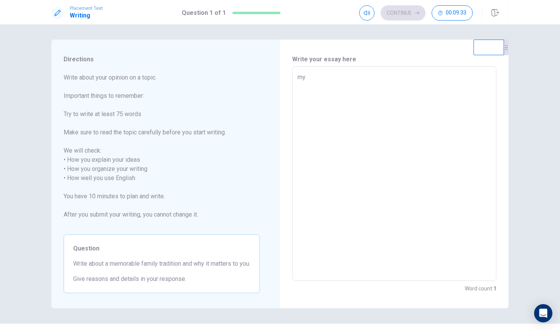
type textarea "my"
type textarea "x"
type textarea "my"
type textarea "x"
type textarea "m"
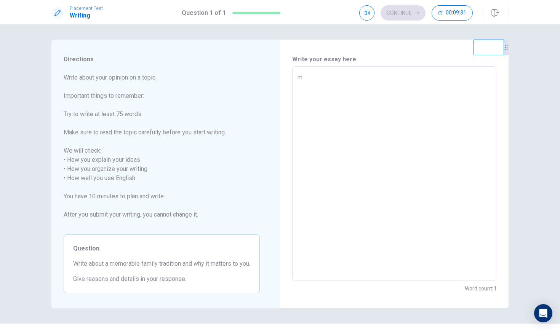
type textarea "x"
type textarea "M"
type textarea "x"
type textarea "My"
type textarea "x"
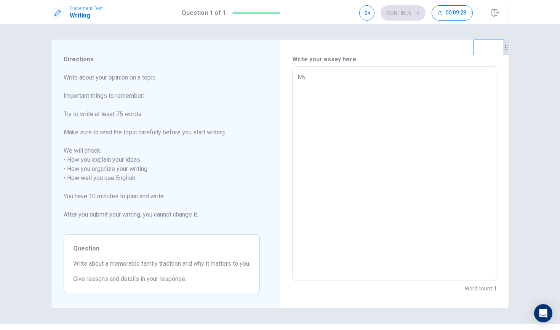
type textarea "My"
type textarea "x"
type textarea "My f"
type textarea "x"
type textarea "My fa"
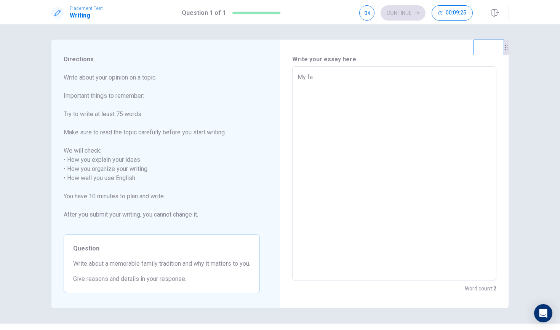
type textarea "x"
type textarea "My fam"
type textarea "x"
type textarea "My fami"
type textarea "x"
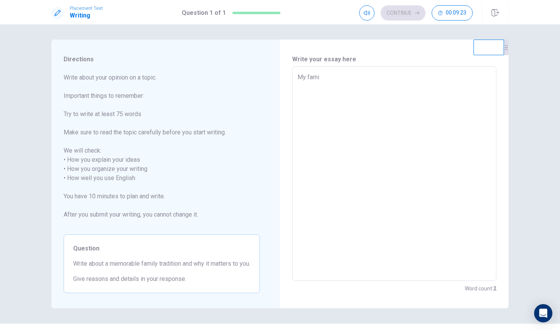
type textarea "My famil"
type textarea "x"
type textarea "My family"
type textarea "x"
type textarea "My family"
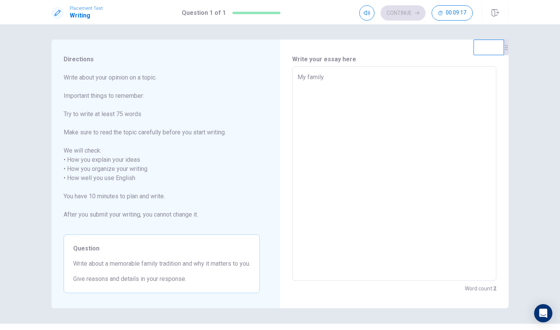
type textarea "x"
type textarea "My family t"
type textarea "x"
type textarea "My family tr"
type textarea "x"
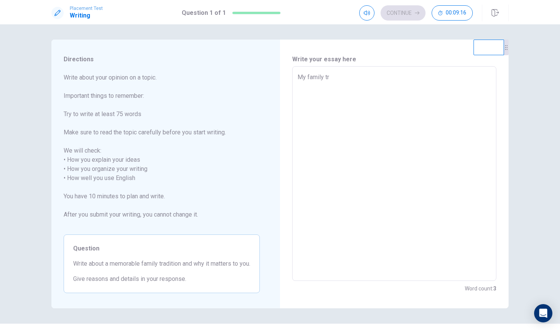
type textarea "My family tra"
type textarea "x"
type textarea "My family trad"
type textarea "x"
type textarea "My family tradi"
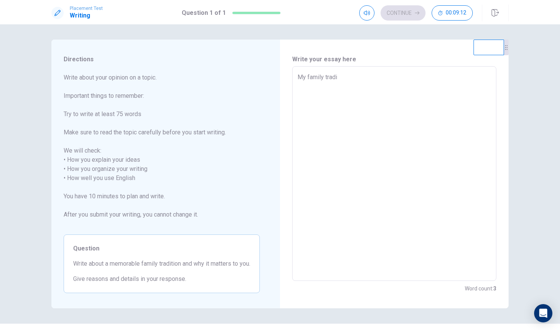
type textarea "x"
type textarea "My family tradit"
type textarea "x"
type textarea "My family traditi"
type textarea "x"
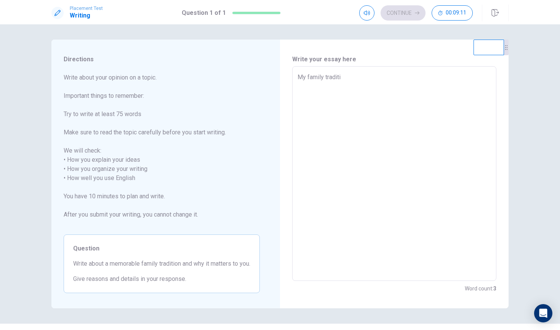
type textarea "My family traditio"
type textarea "x"
type textarea "My family tradition"
type textarea "x"
type textarea "My family tradition"
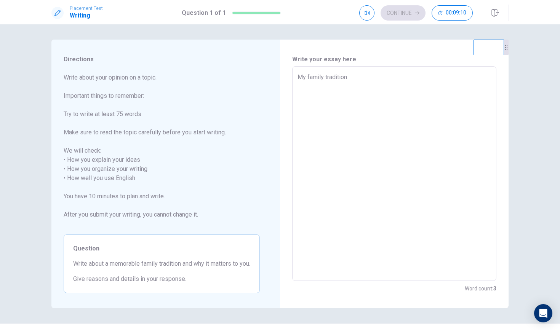
type textarea "x"
type textarea "My family tradition i"
type textarea "x"
type textarea "My family tradition is"
type textarea "x"
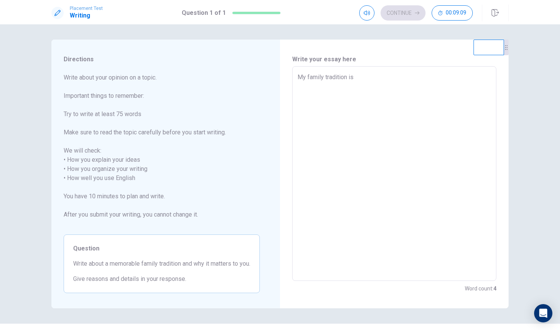
type textarea "My family tradition is"
type textarea "x"
type textarea "My family tradition is s"
type textarea "x"
type textarea "My family tradition is sp"
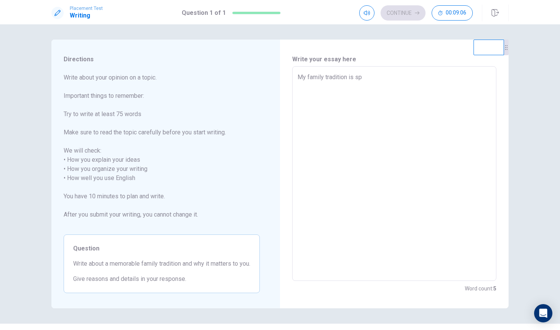
type textarea "x"
type textarea "My family tradition is spe"
type textarea "x"
type textarea "My family tradition is spen"
type textarea "x"
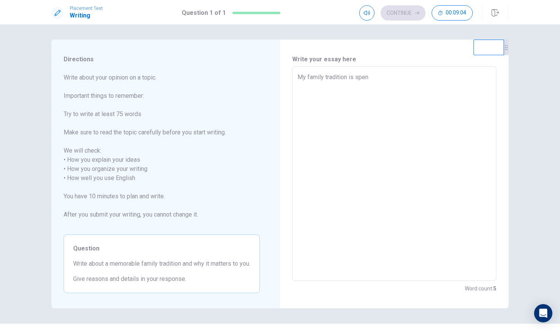
type textarea "My family tradition is spend"
type textarea "x"
type textarea "My family tradition is spendi"
type textarea "x"
type textarea "My family tradition is spendin"
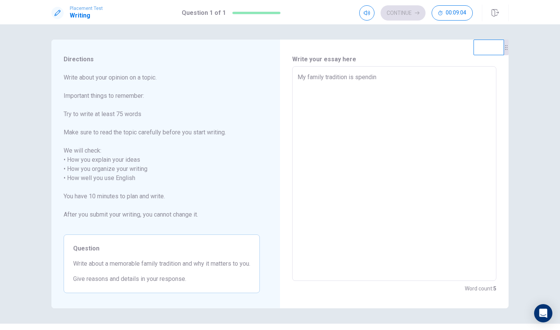
type textarea "x"
type textarea "My family tradition is spending"
type textarea "x"
type textarea "My family tradition is spending"
type textarea "x"
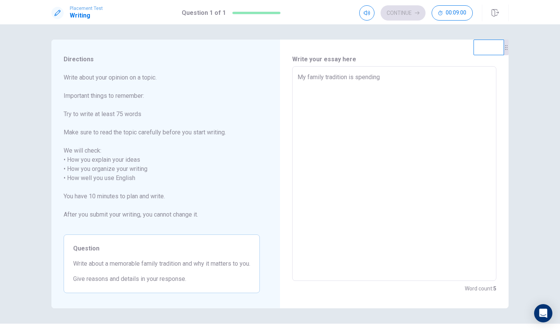
type textarea "My family tradition is spending c"
type textarea "x"
type textarea "My family tradition is spending ch"
type textarea "x"
type textarea "My family tradition is spending chr"
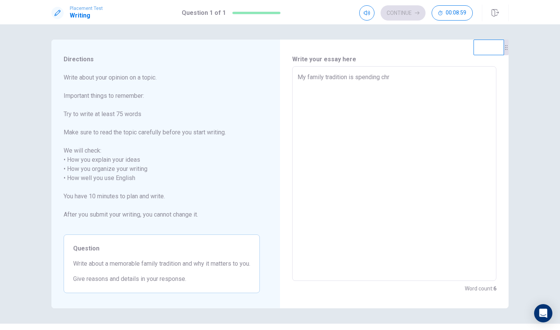
type textarea "x"
type textarea "My family tradition is spending chri"
type textarea "x"
type textarea "My family tradition is spending [PERSON_NAME]"
type textarea "x"
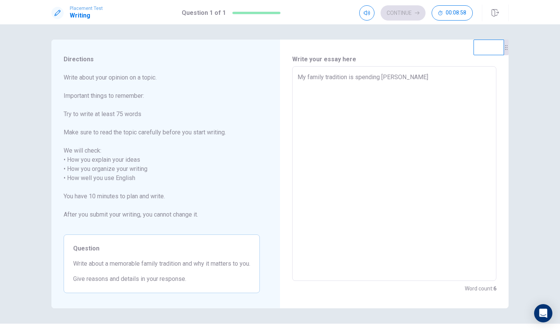
type textarea "My family tradition is spending chrism"
type textarea "x"
type textarea "My family tradition is spending chrisma"
type textarea "x"
type textarea "My family tradition is spending chrismas"
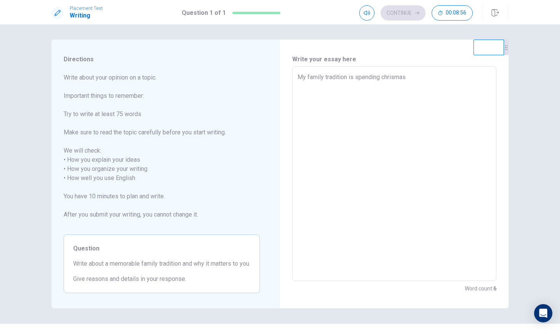
type textarea "x"
type textarea "My family tradition is spending chrismas"
type textarea "x"
type textarea "My family tradition is spending chrismas a"
type textarea "x"
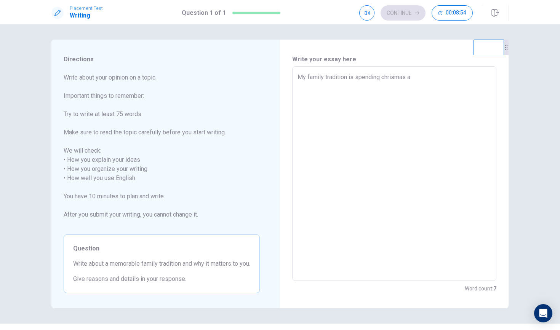
type textarea "My family tradition is spending chrismas an"
type textarea "x"
type textarea "My family tradition is spending chrismas and"
type textarea "x"
type textarea "My family tradition is spending chrismas and"
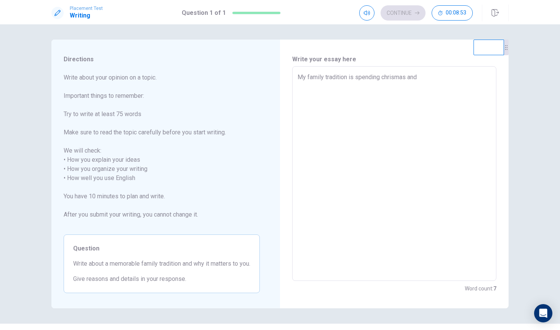
type textarea "x"
type textarea "My family tradition is spending [PERSON_NAME] and n"
type textarea "x"
type textarea "My family tradition is spending [PERSON_NAME] and ne"
type textarea "x"
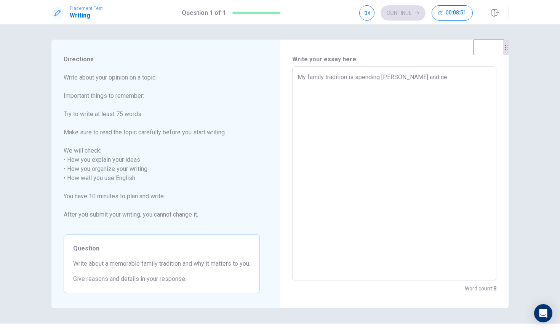
type textarea "My family tradition is spending chrismas and new"
type textarea "x"
type textarea "My family tradition is spending chrismas and new"
type textarea "x"
type textarea "My family tradition is spending chrismas and new y"
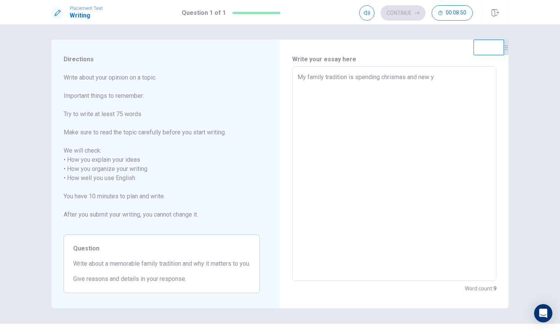
type textarea "x"
type textarea "My family tradition is spending chrismas and new ye"
type textarea "x"
type textarea "My family tradition is spending chrismas and new yea"
type textarea "x"
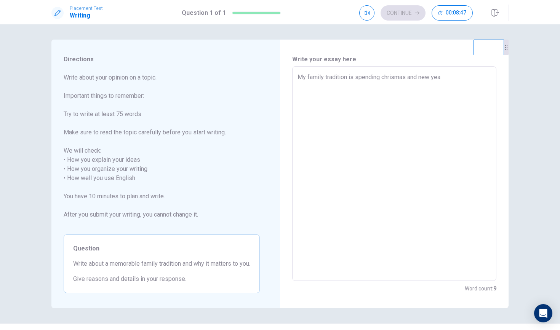
type textarea "My family tradition is spending chrismas and new year"
type textarea "x"
type textarea "My family tradition is spending chrismas and new years"
type textarea "x"
type textarea "My family tradition is spending chrismas and new years"
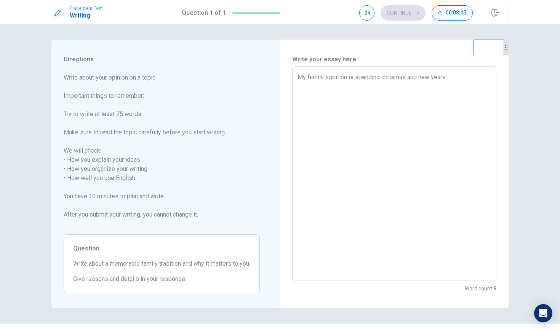
type textarea "x"
type textarea "My family tradition is spending chrismas and new years t"
type textarea "x"
type textarea "My family tradition is spending chrismas and new years to"
type textarea "x"
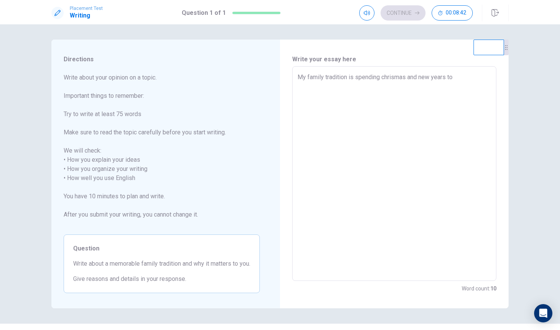
type textarea "My family tradition is spending chrismas and new years tog"
type textarea "x"
type textarea "My family tradition is spending chrismas and new years toge"
type textarea "x"
type textarea "My family tradition is spending chrismas and new years togeg"
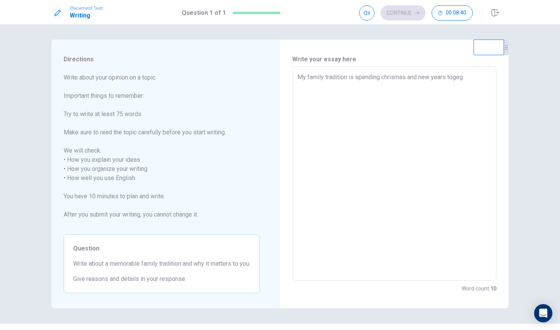
type textarea "x"
type textarea "My family tradition is spending chrismas and new years togegh"
type textarea "x"
type textarea "My family tradition is spending chrismas and new years togeghe"
type textarea "x"
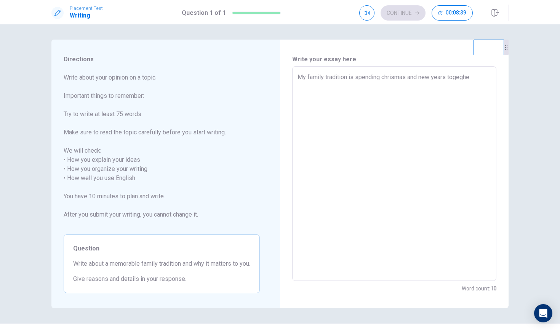
type textarea "My family tradition is spending chrismas and new years togegher"
type textarea "x"
type textarea "My family tradition is spending chrismas and new years togegher"
type textarea "x"
type textarea "My family tradition is spending chrismas and new years togegher"
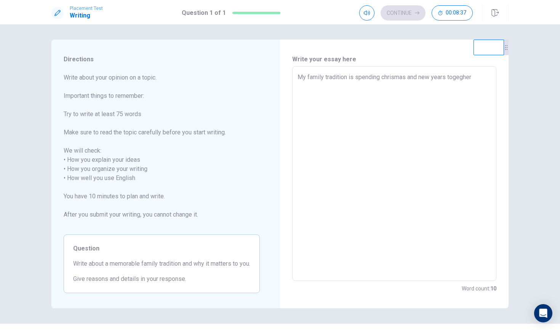
type textarea "x"
type textarea "My family tradition is spending chrismas and new years togeghe"
type textarea "x"
type textarea "My family tradition is spending chrismas and new years togegh"
type textarea "x"
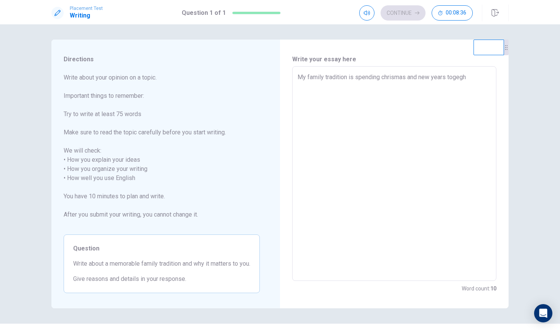
type textarea "My family tradition is spending chrismas and new years togeg"
type textarea "x"
type textarea "My family tradition is spending chrismas and new years toge"
type textarea "x"
type textarea "My family tradition is spending chrismas and new years toget"
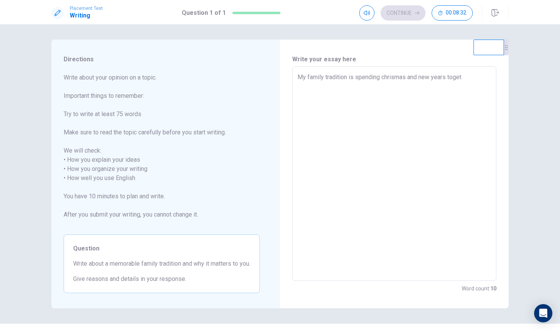
type textarea "x"
type textarea "My family tradition is spending [PERSON_NAME] and new years togeth"
type textarea "x"
type textarea "My family tradition is spending [PERSON_NAME] and new years togethe"
type textarea "x"
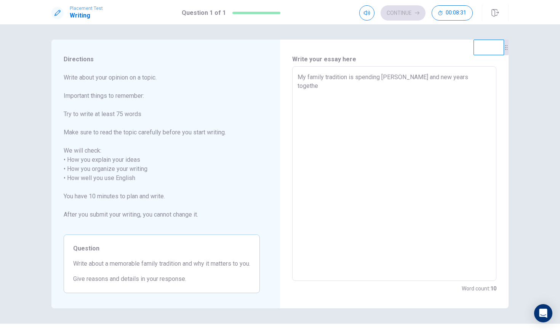
type textarea "My family tradition is spending [PERSON_NAME] and new years together"
type textarea "x"
type textarea "My family tradition is spending [PERSON_NAME] and new years togethe"
type textarea "x"
type textarea "My family tradition is spending [PERSON_NAME] and new years togeth"
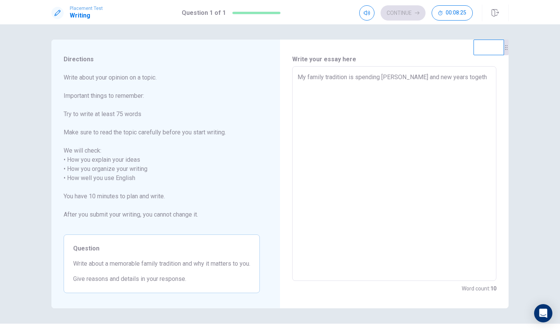
type textarea "x"
type textarea "My family tradition is spending chrismas and new years toget"
type textarea "x"
type textarea "My family tradition is spending chrismas and new years toge"
type textarea "x"
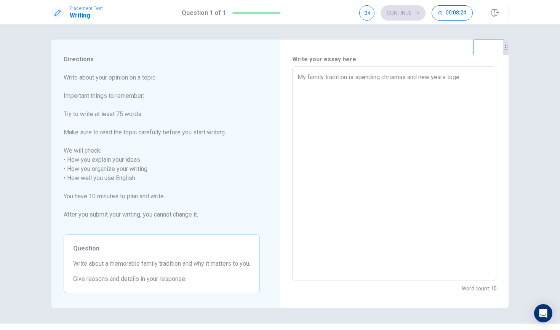
type textarea "My family tradition is spending chrismas and new years tog"
type textarea "x"
click at [412, 76] on textarea "My family tradition is spending [PERSON_NAME] and new years with everyone It" at bounding box center [395, 174] width 194 height 202
click at [342, 90] on textarea "My family tradition is spending chrismas and new years with everyone. It" at bounding box center [395, 174] width 194 height 202
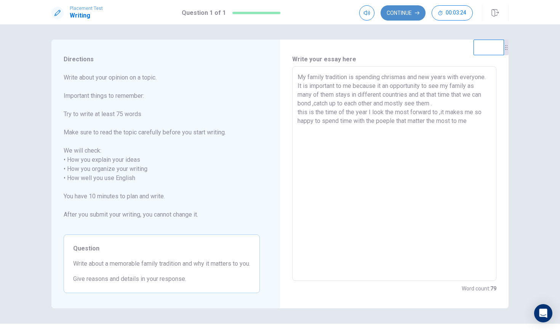
click at [395, 20] on button "Continue" at bounding box center [403, 12] width 45 height 15
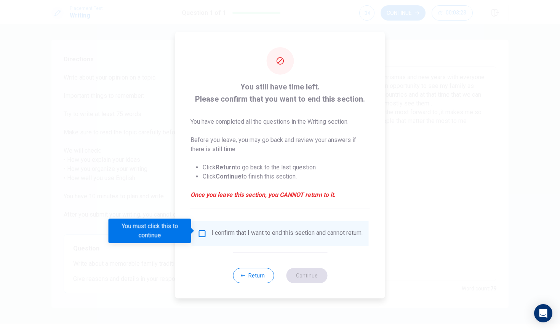
click at [200, 234] on input "You must click this to continue" at bounding box center [202, 233] width 9 height 9
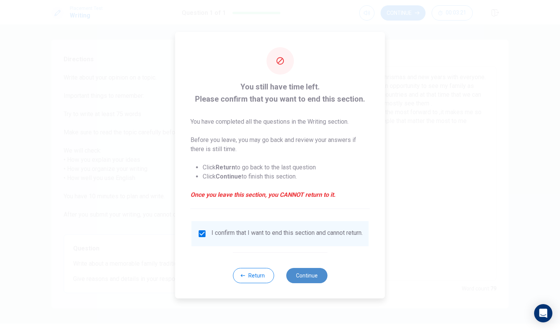
click at [301, 282] on button "Continue" at bounding box center [306, 275] width 41 height 15
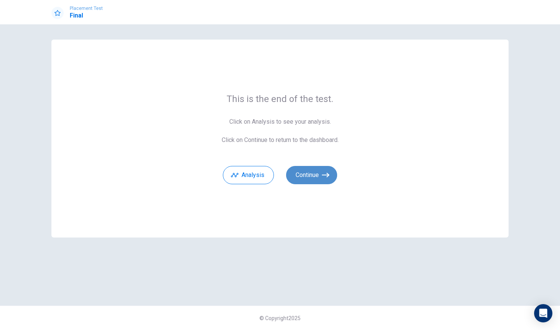
click at [320, 177] on button "Continue" at bounding box center [311, 175] width 51 height 18
